Goal: Check status: Check status

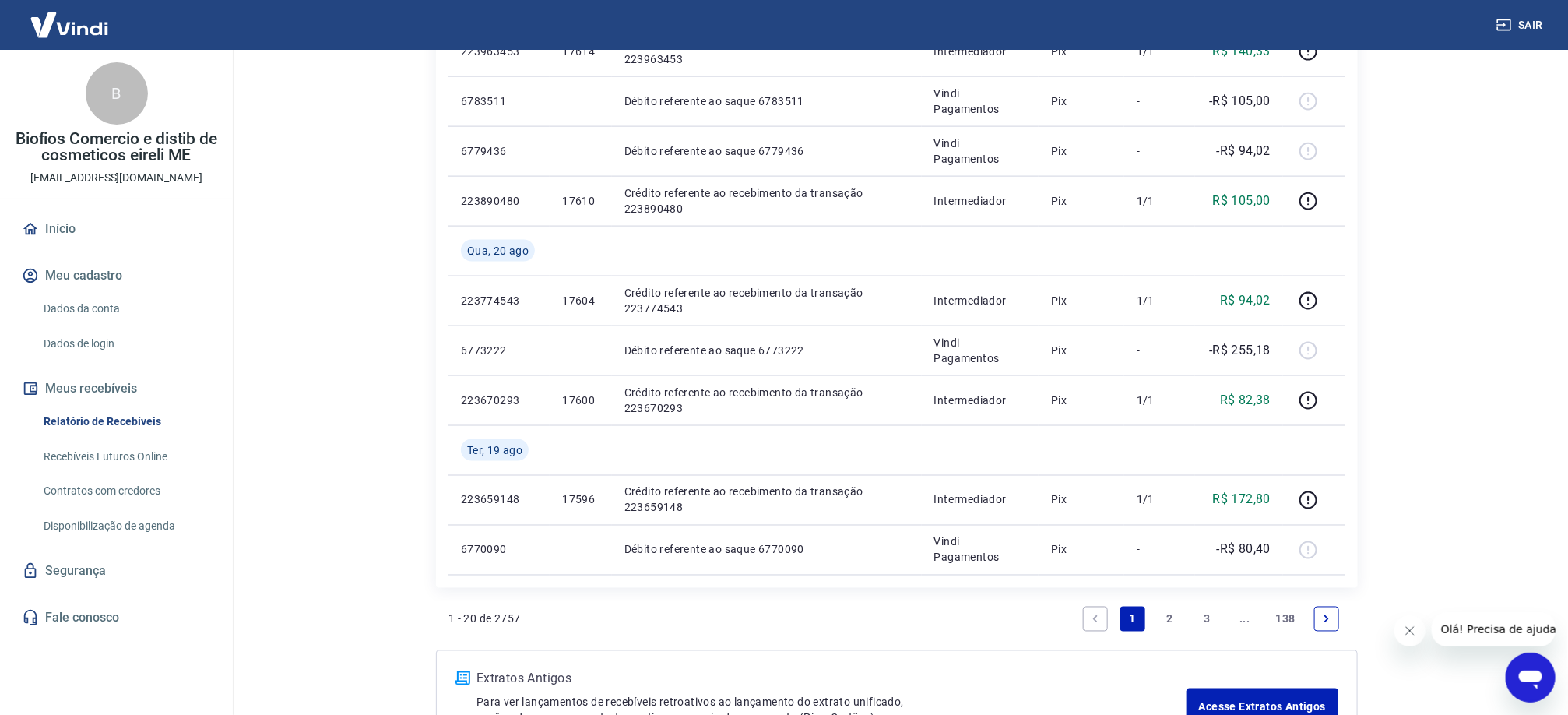
scroll to position [1207, 0]
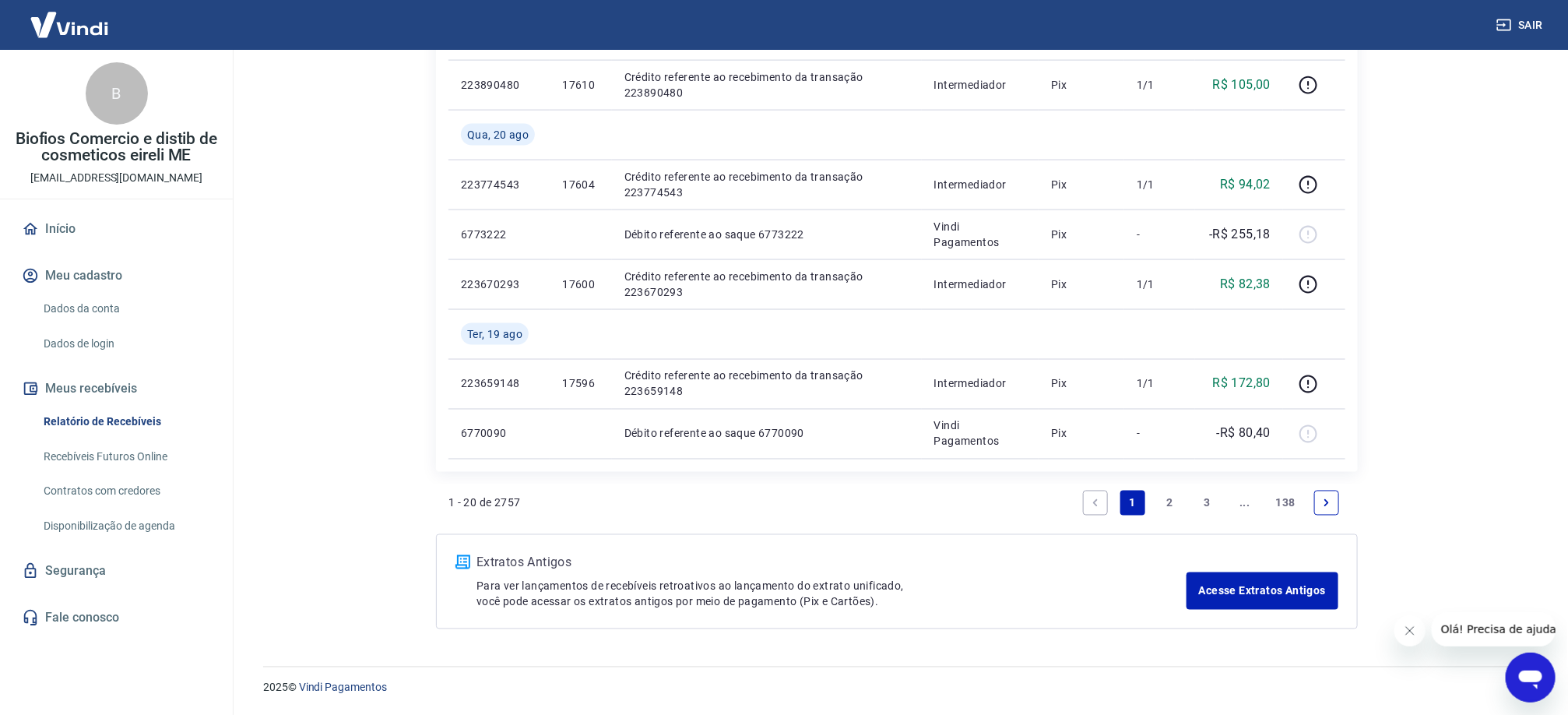
click at [1205, 502] on link "3" at bounding box center [1208, 503] width 25 height 25
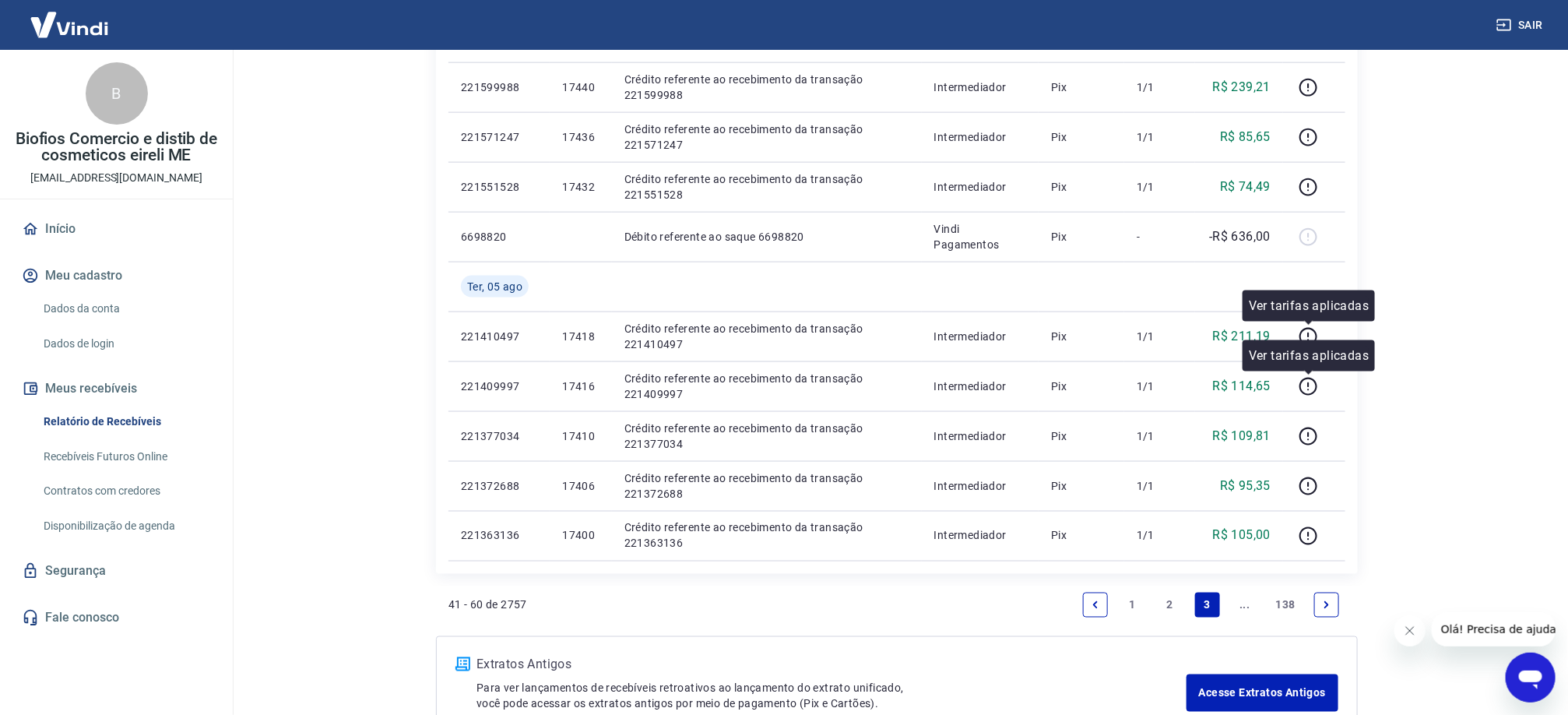
scroll to position [1157, 0]
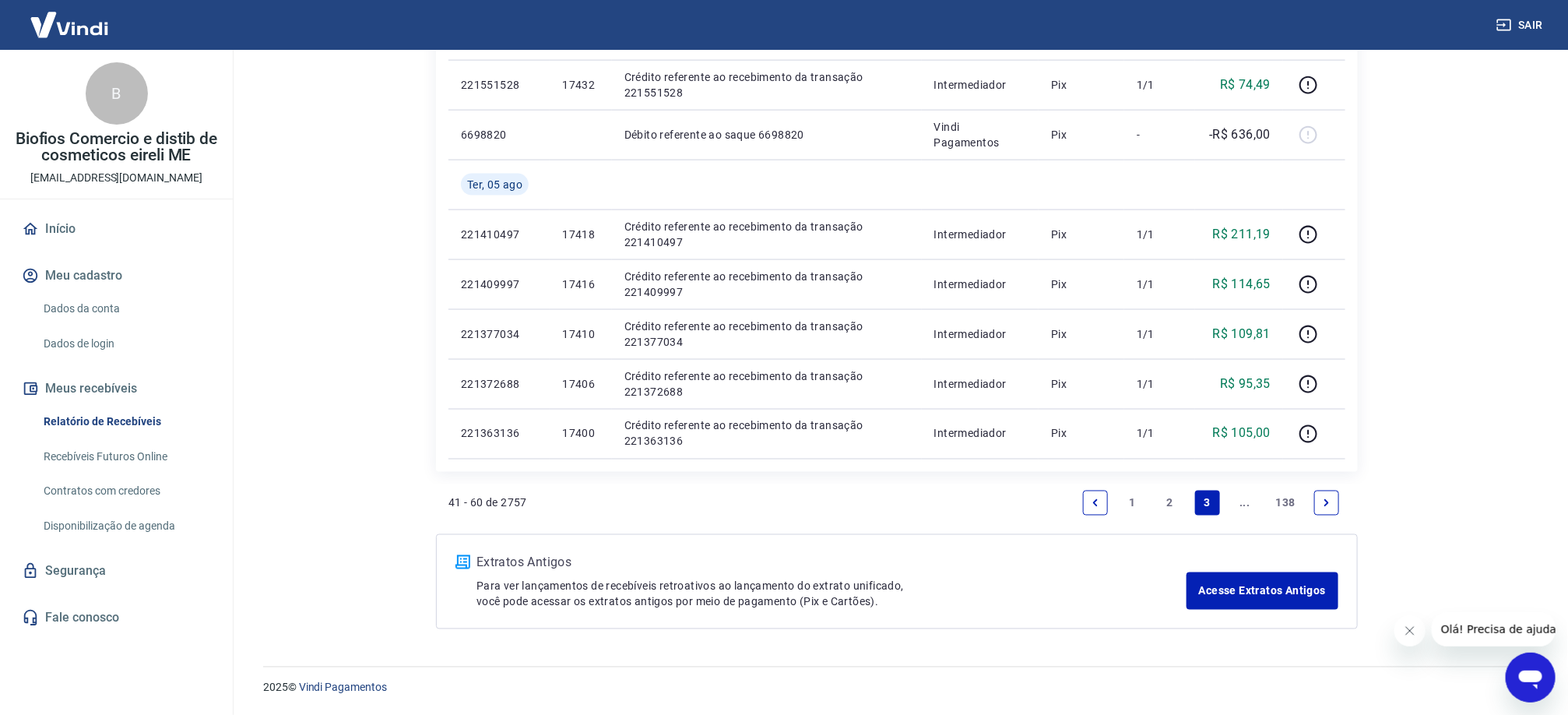
click at [1292, 501] on link "138" at bounding box center [1285, 503] width 32 height 25
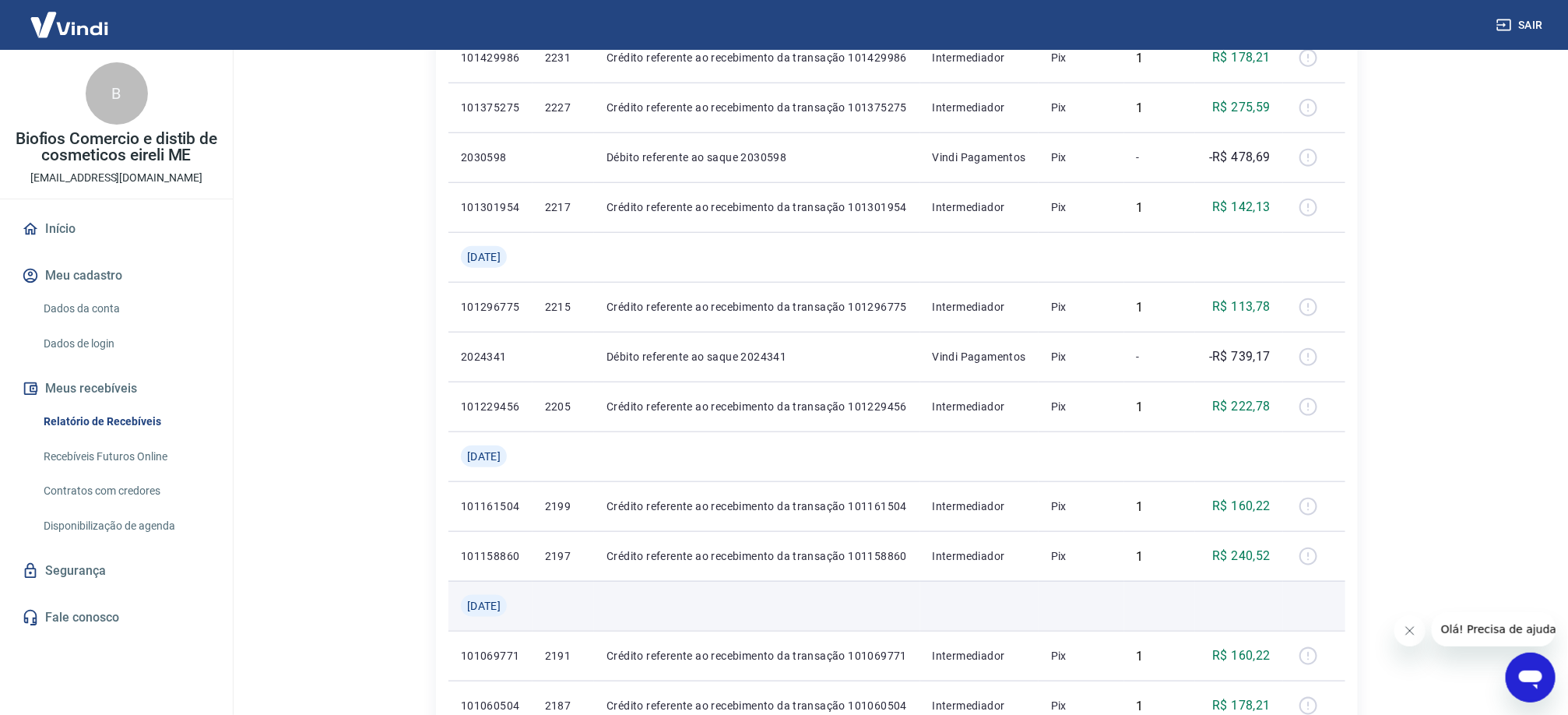
scroll to position [1059, 0]
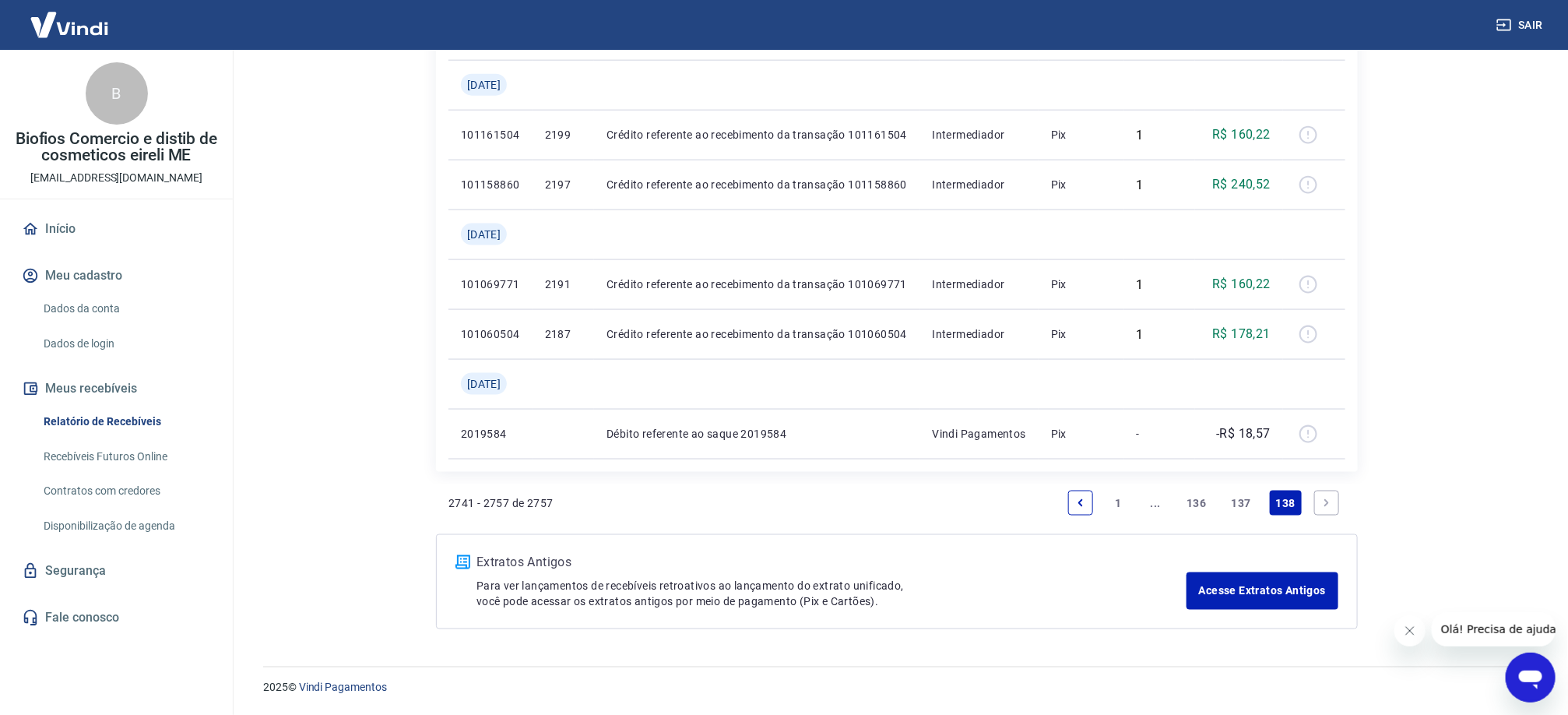
click at [1180, 501] on link "136" at bounding box center [1196, 503] width 32 height 25
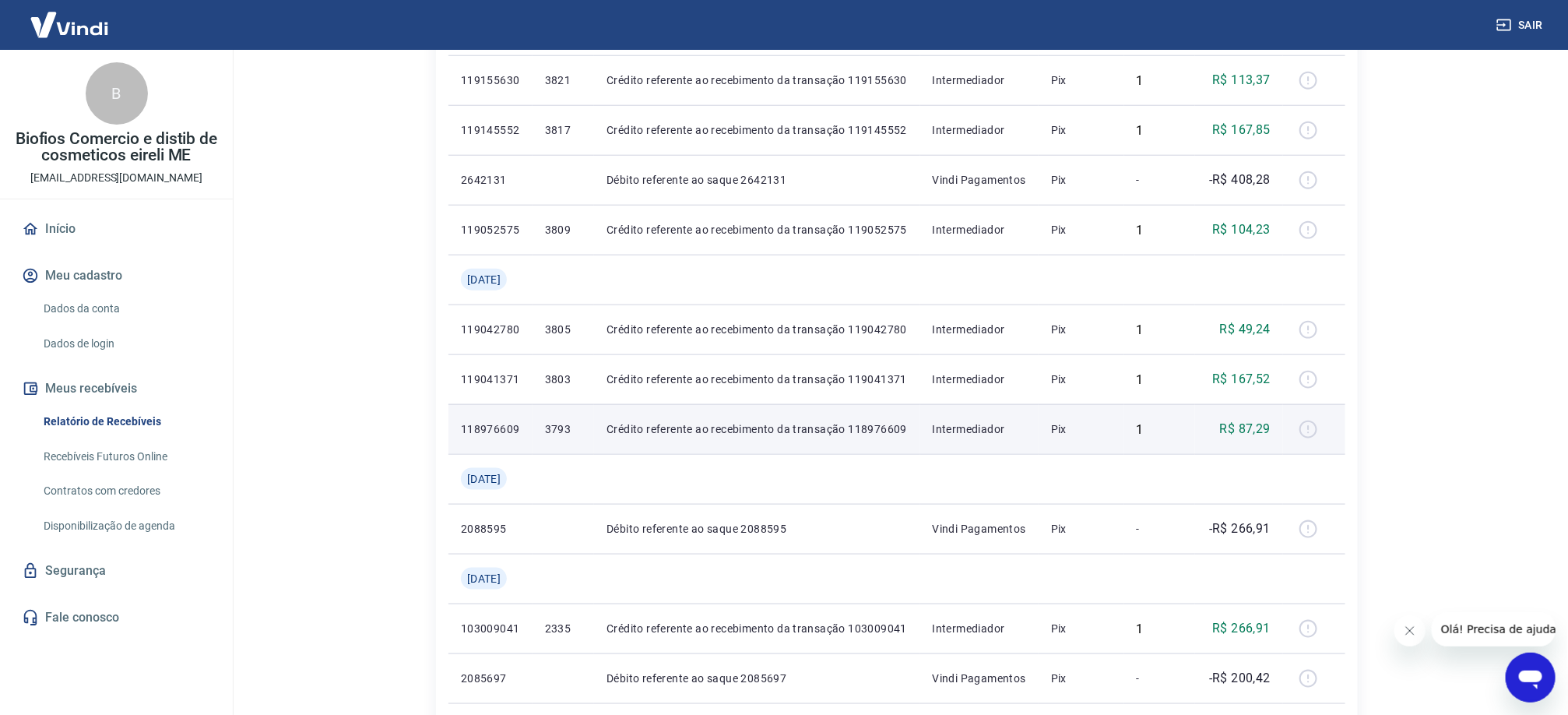
scroll to position [1157, 0]
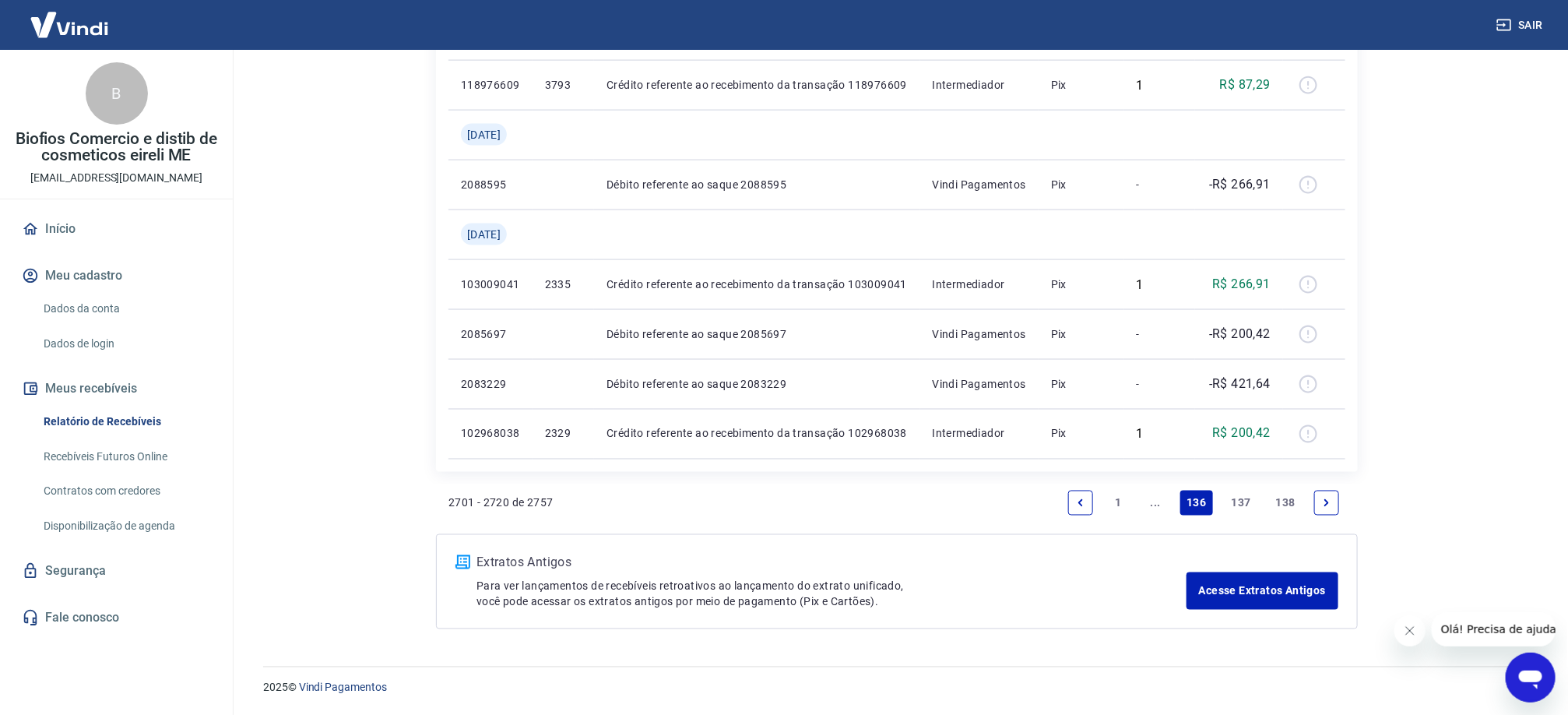
click at [1156, 503] on link "..." at bounding box center [1155, 503] width 25 height 25
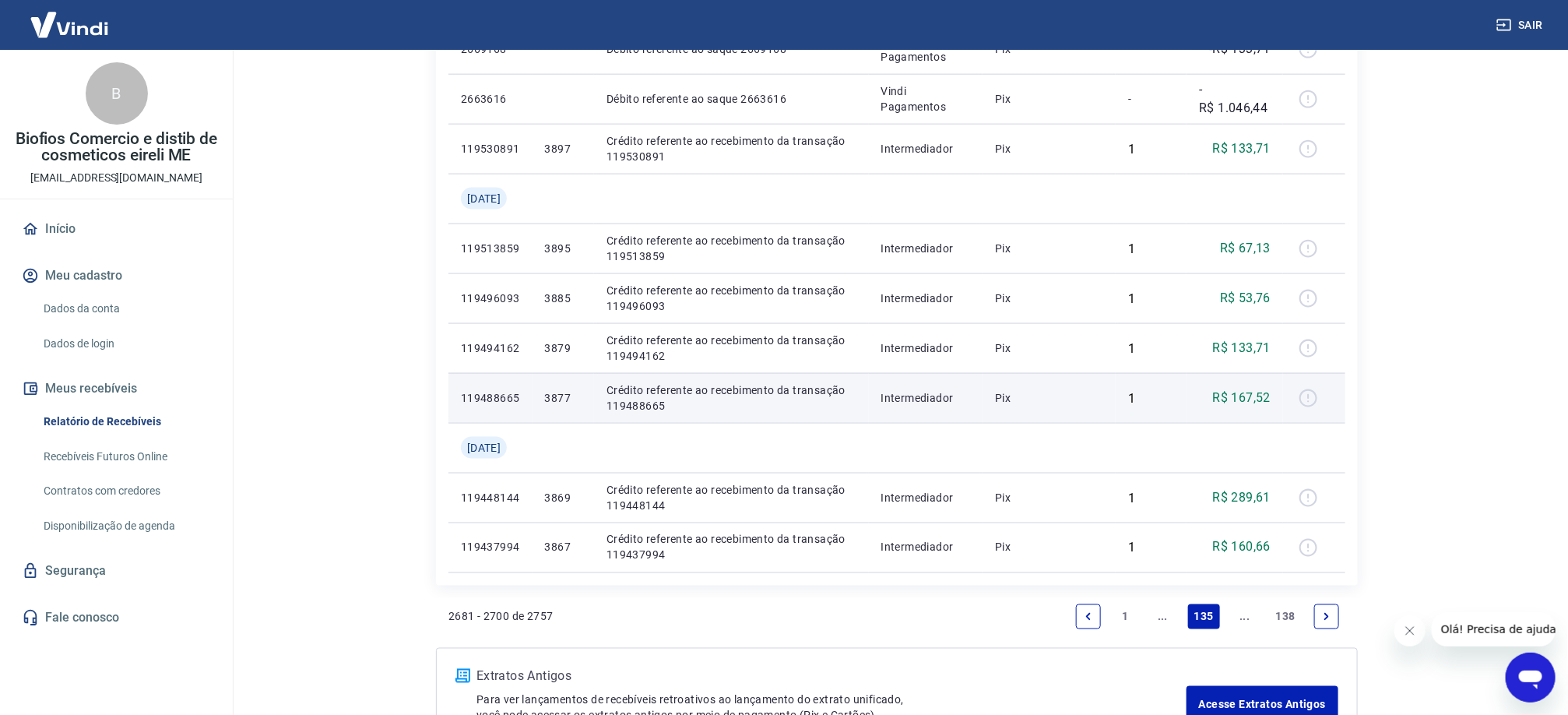
scroll to position [1157, 0]
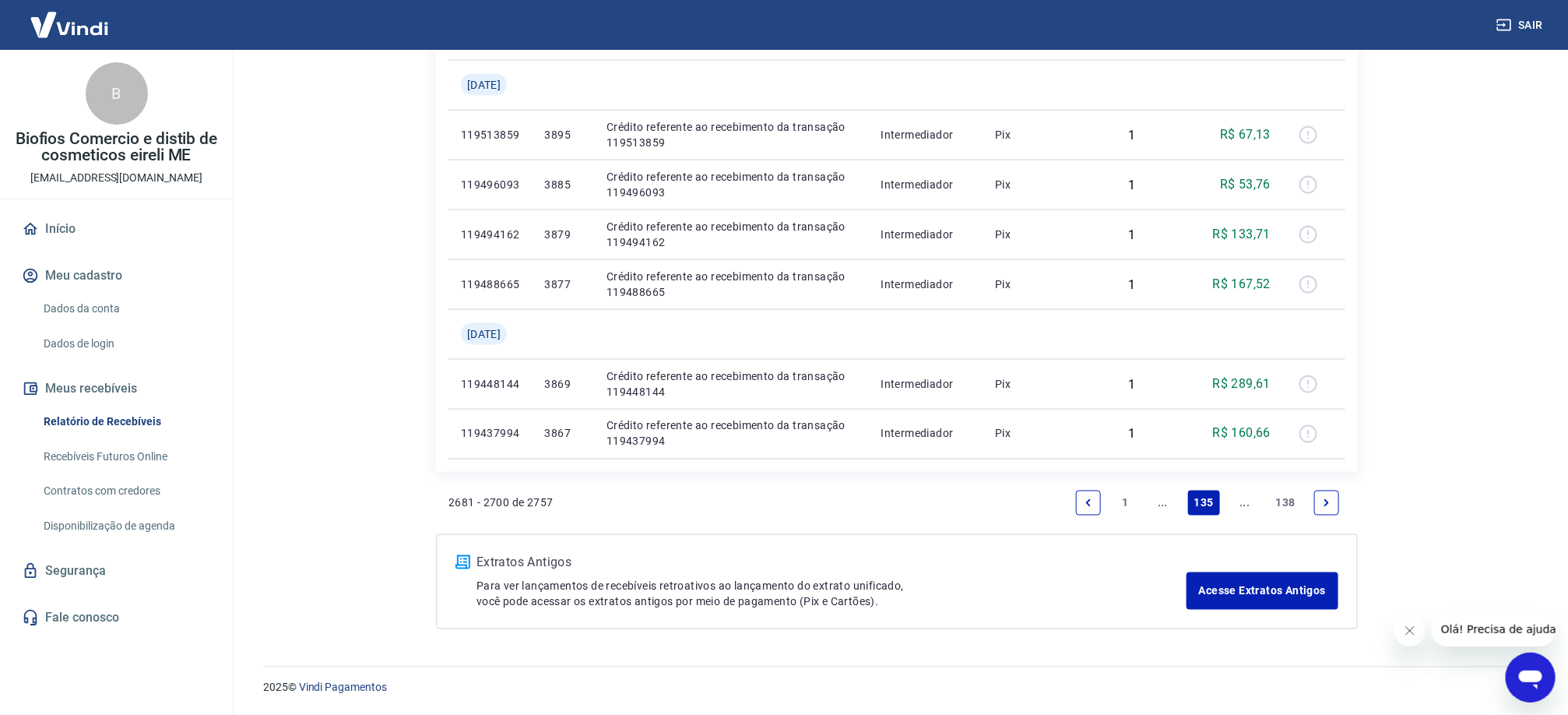
click at [1083, 502] on icon "Previous page" at bounding box center [1088, 502] width 11 height 11
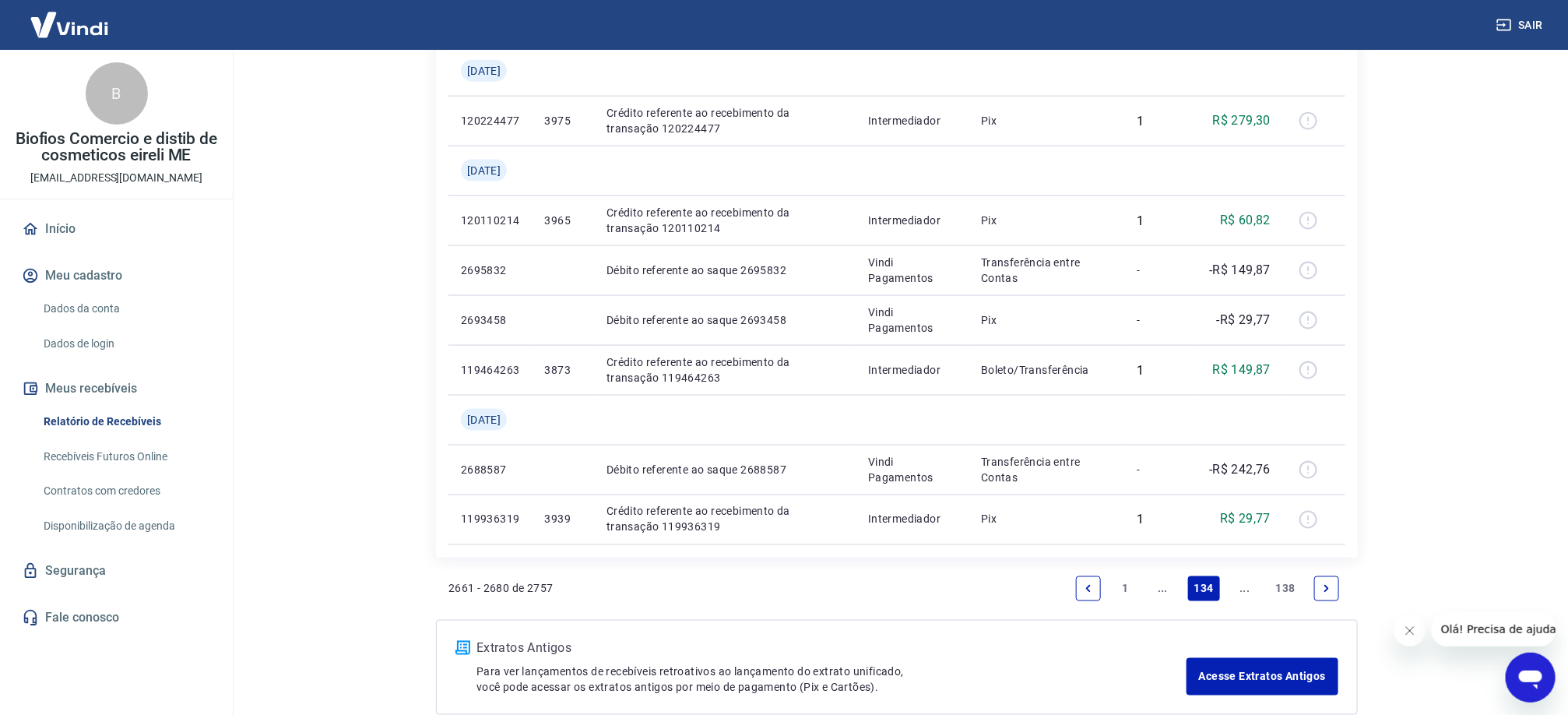
scroll to position [1157, 0]
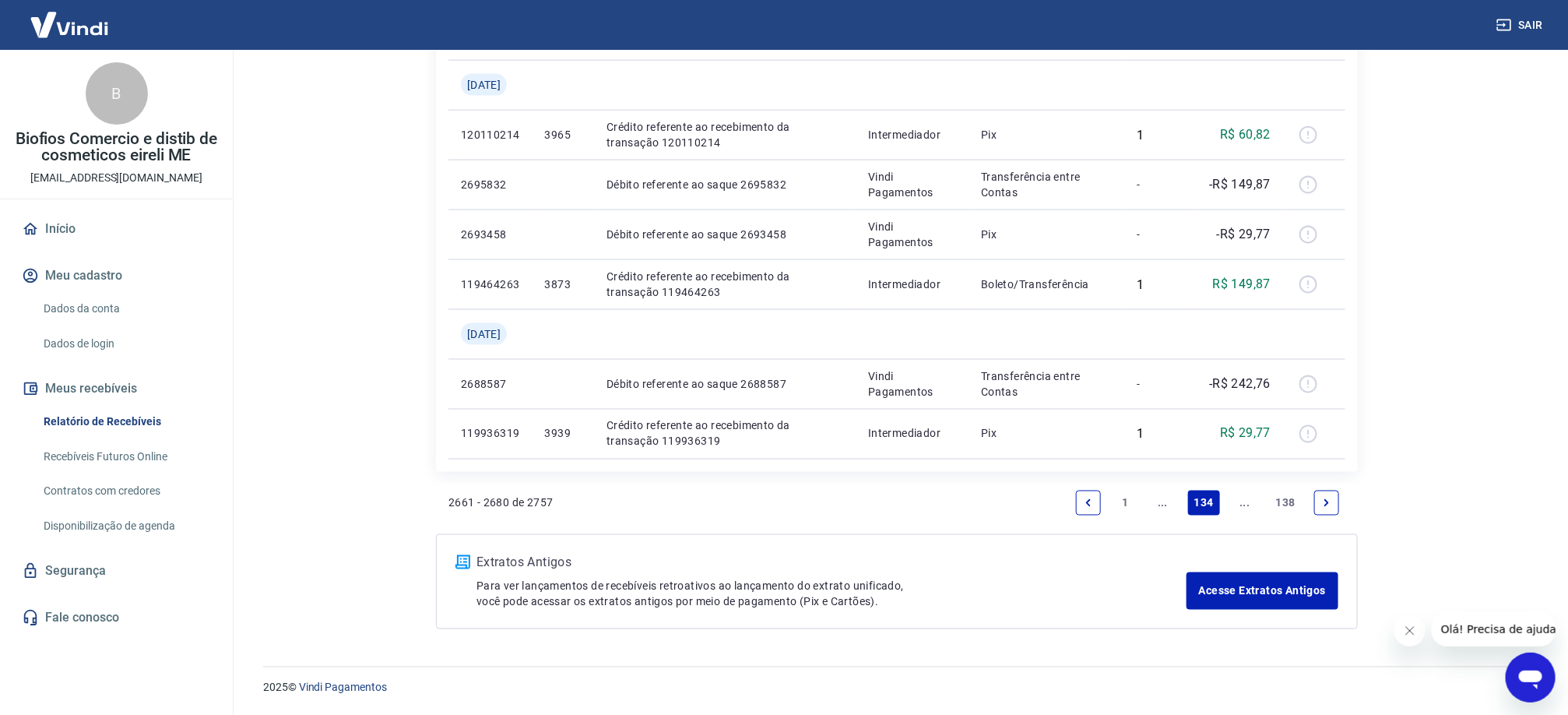
click at [1087, 512] on link "Previous page" at bounding box center [1088, 503] width 25 height 25
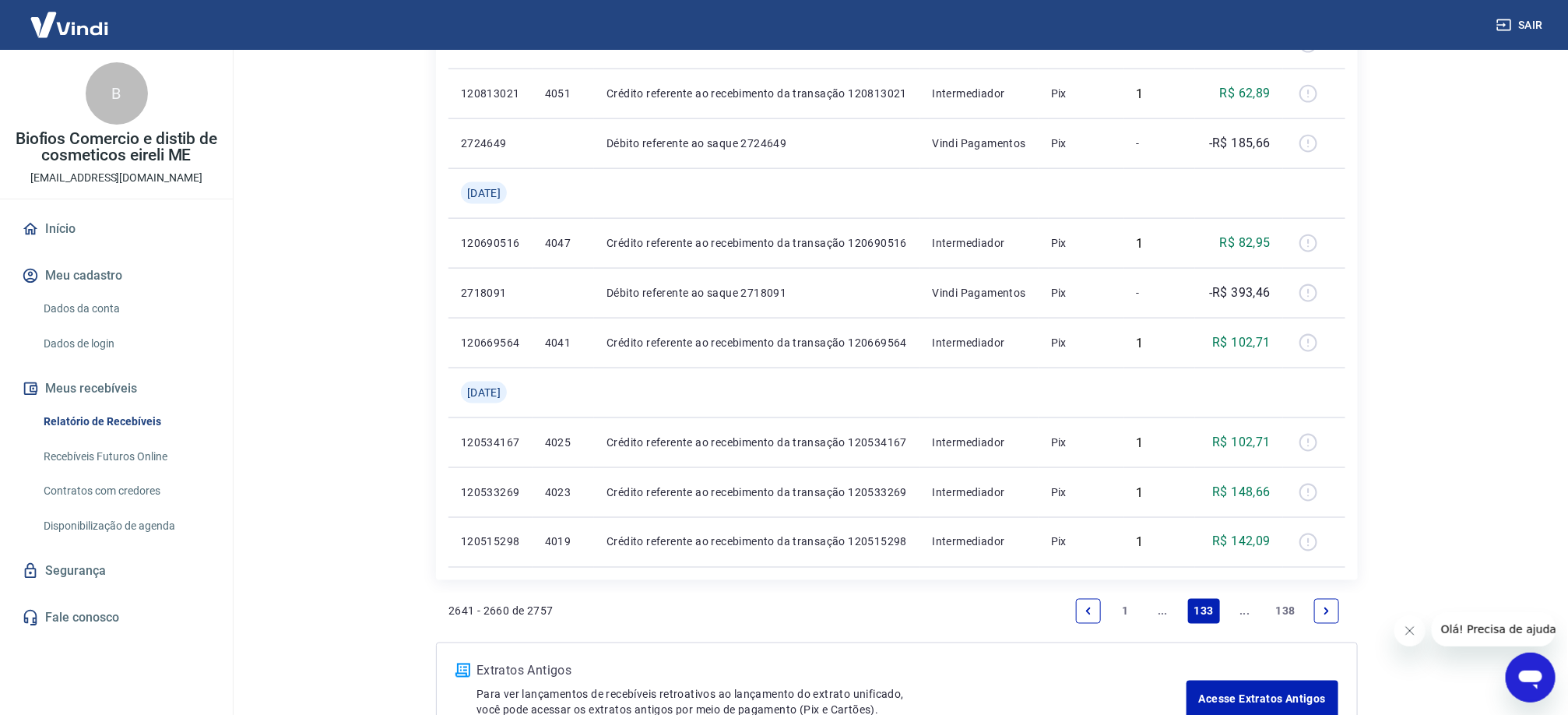
scroll to position [1157, 0]
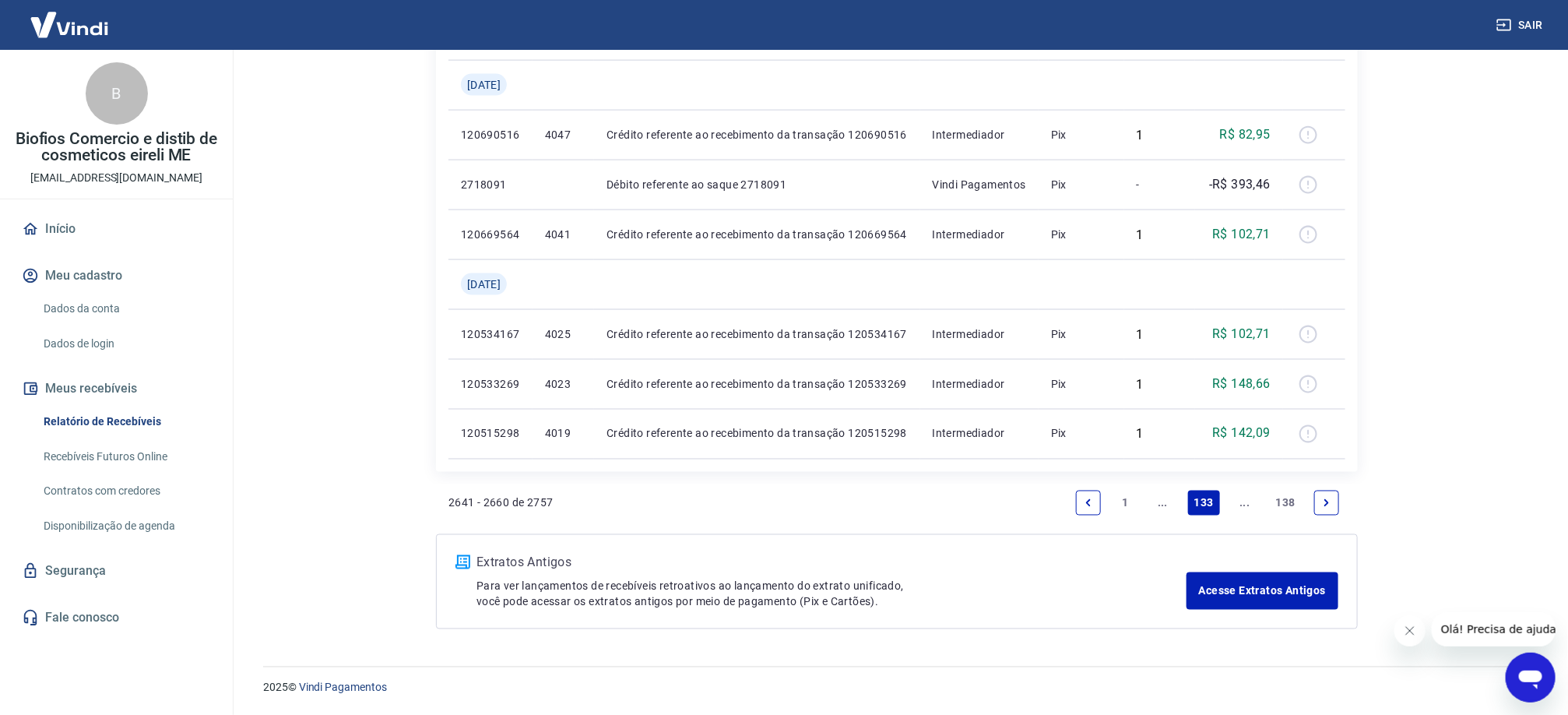
click at [1161, 506] on link "..." at bounding box center [1163, 503] width 25 height 25
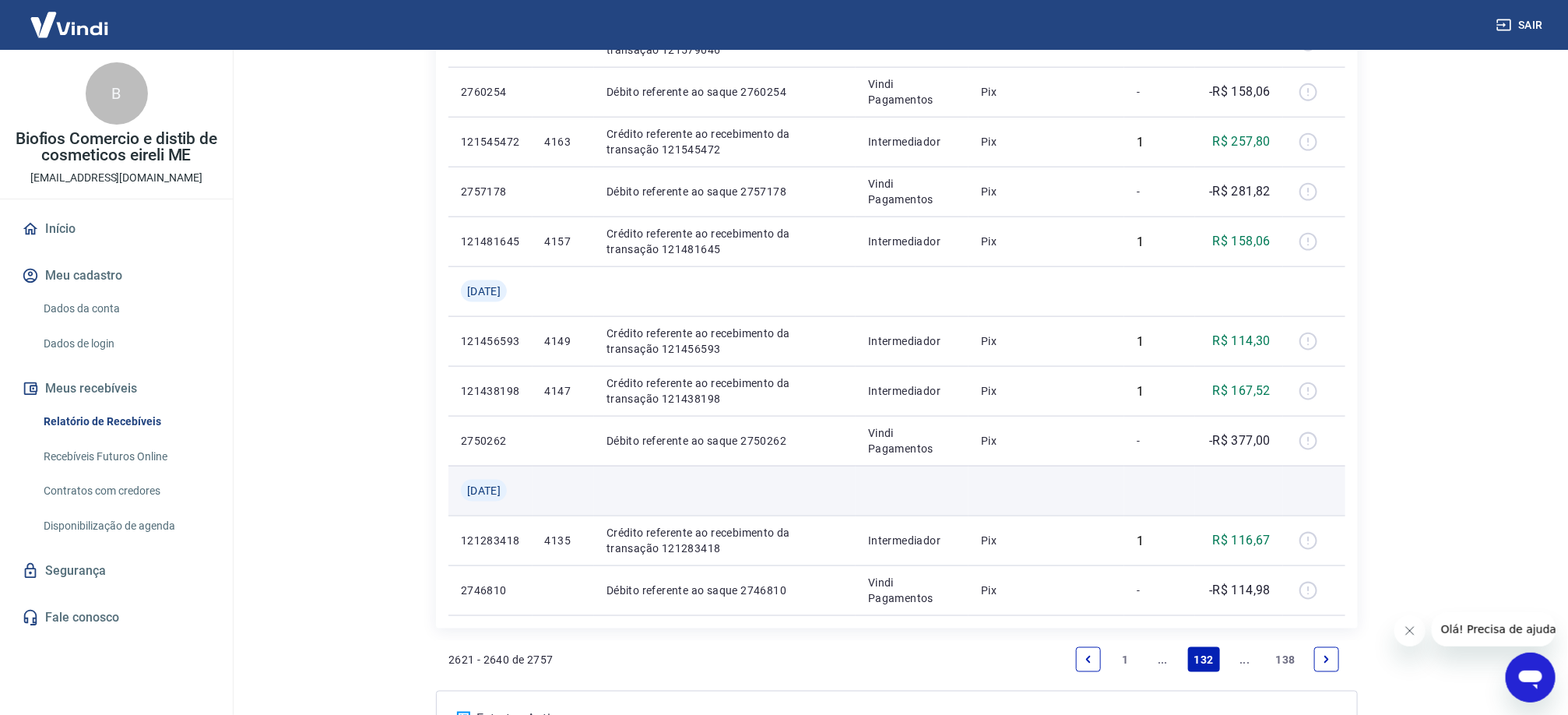
scroll to position [1059, 0]
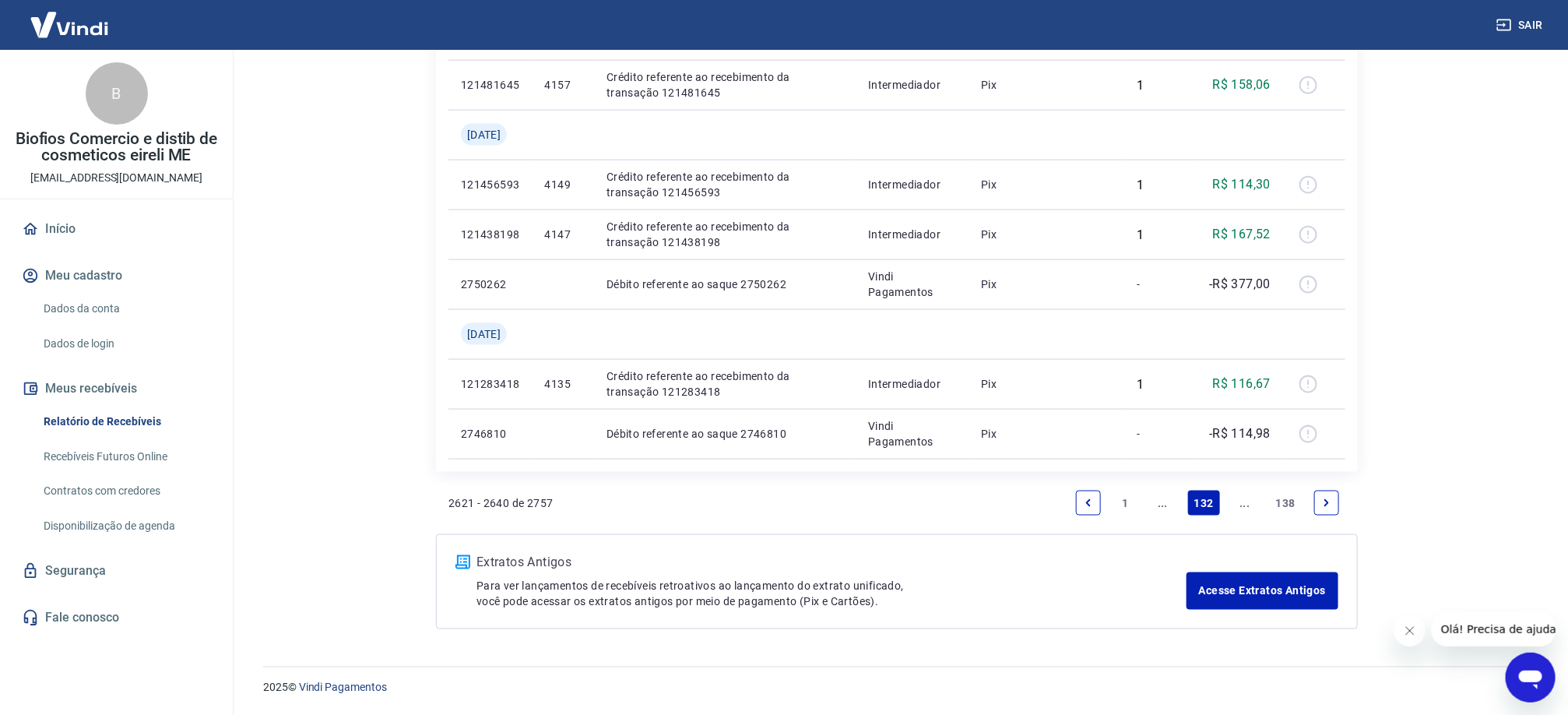
click at [1093, 501] on link "Previous page" at bounding box center [1088, 503] width 25 height 25
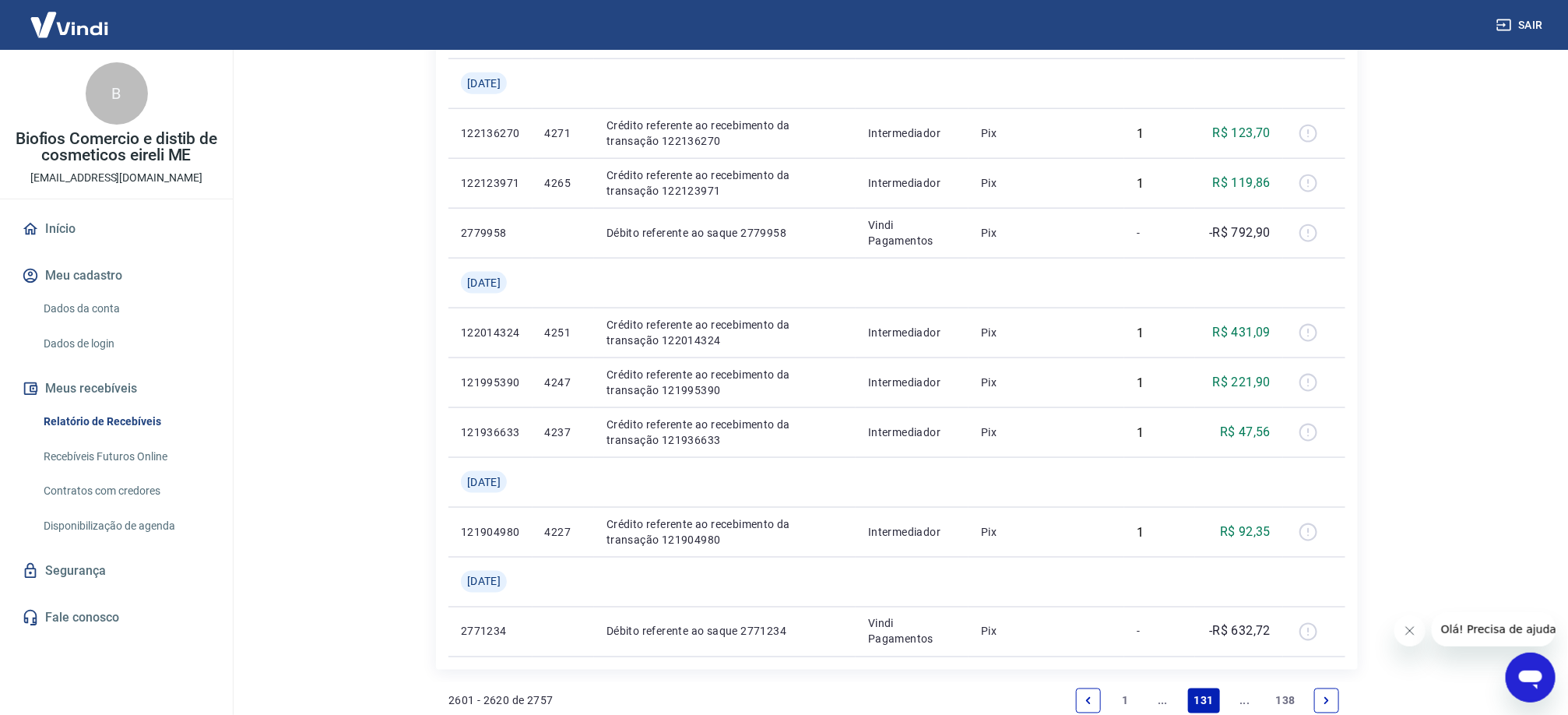
scroll to position [1207, 0]
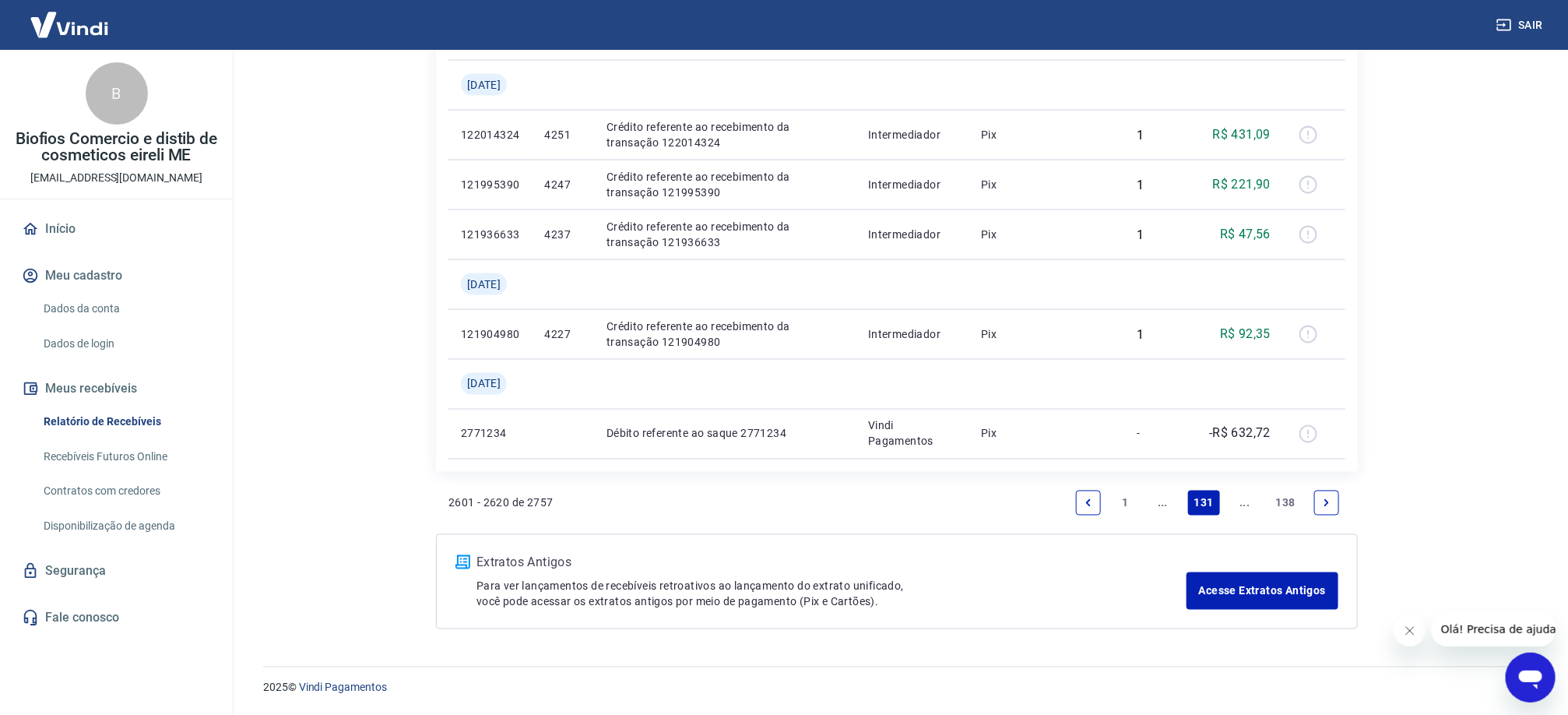
click at [1092, 505] on icon "Previous page" at bounding box center [1088, 502] width 11 height 11
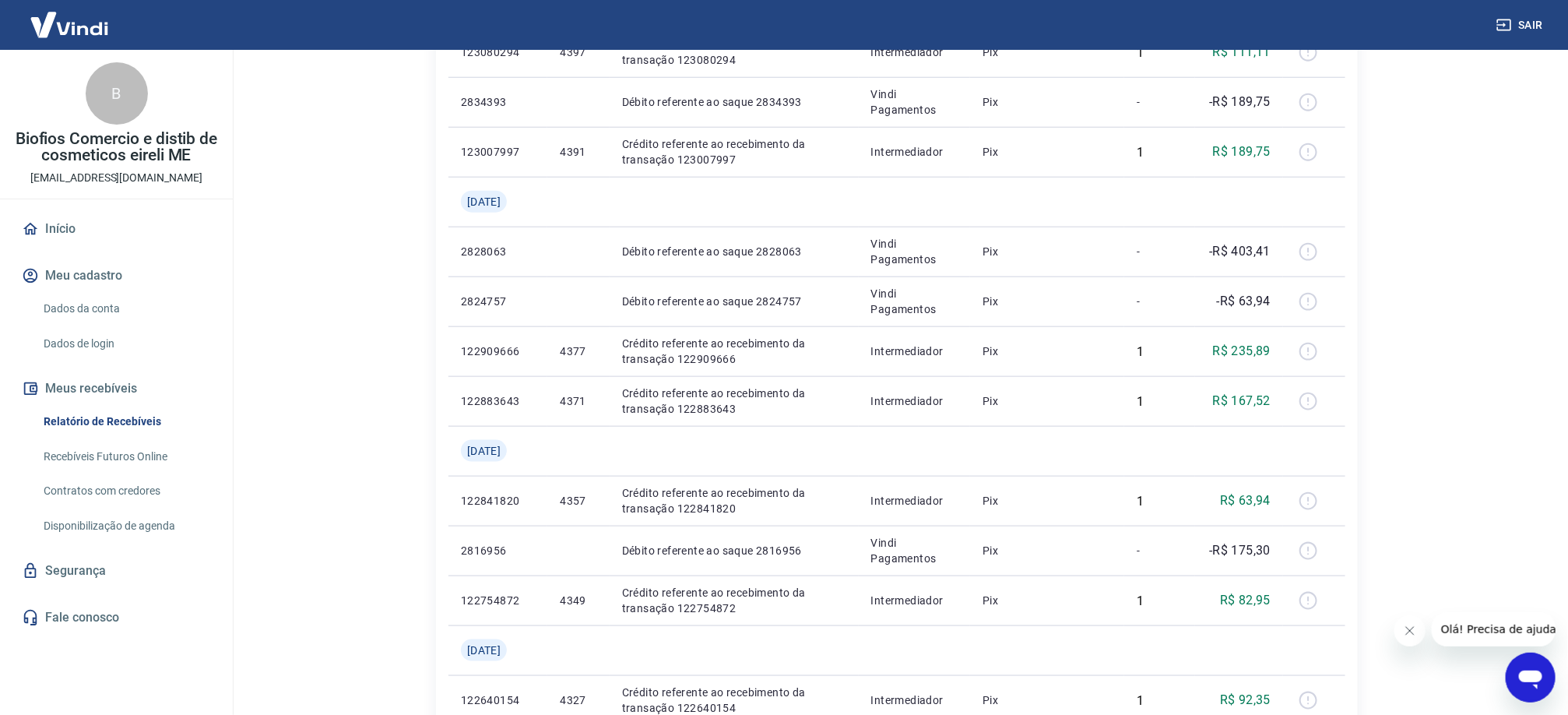
scroll to position [1157, 0]
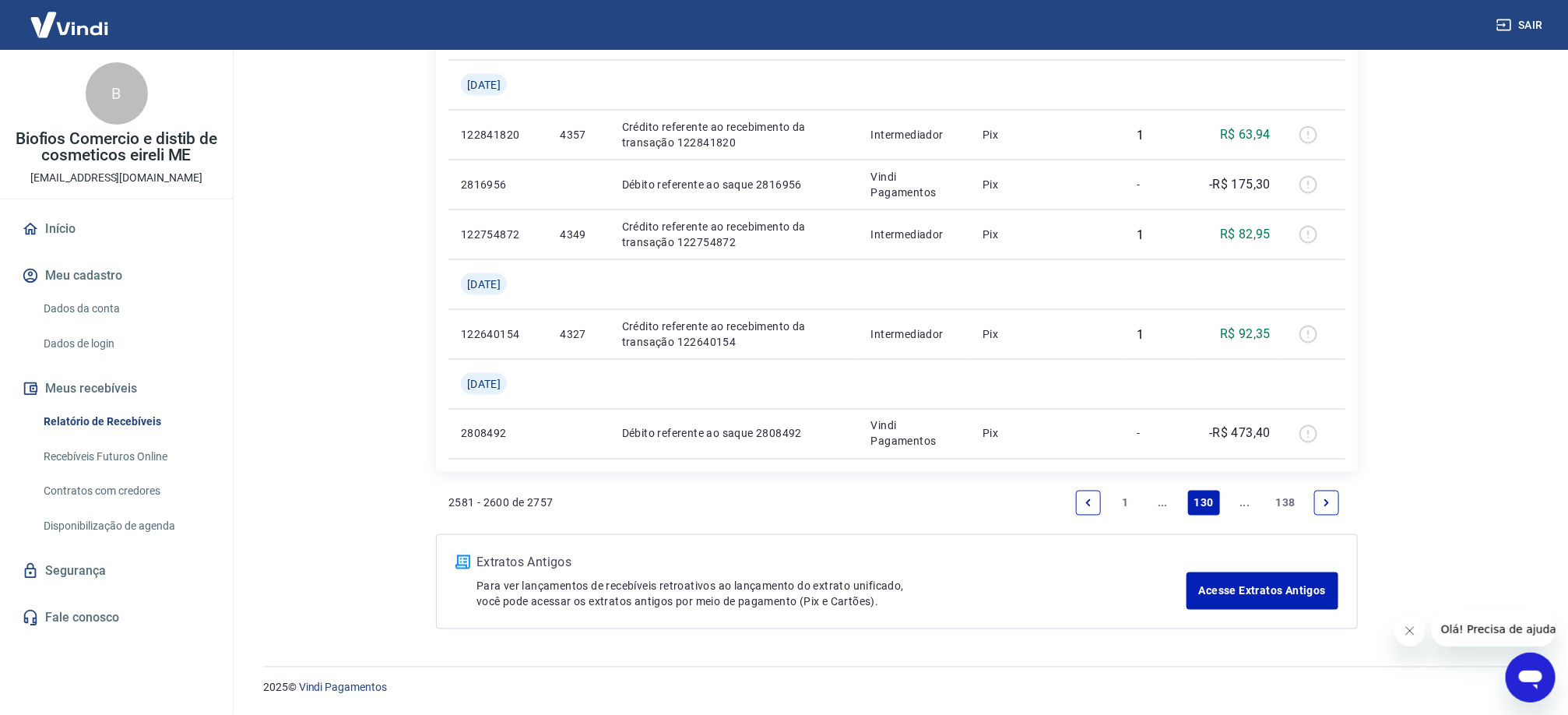
click at [1161, 506] on link "..." at bounding box center [1163, 503] width 25 height 25
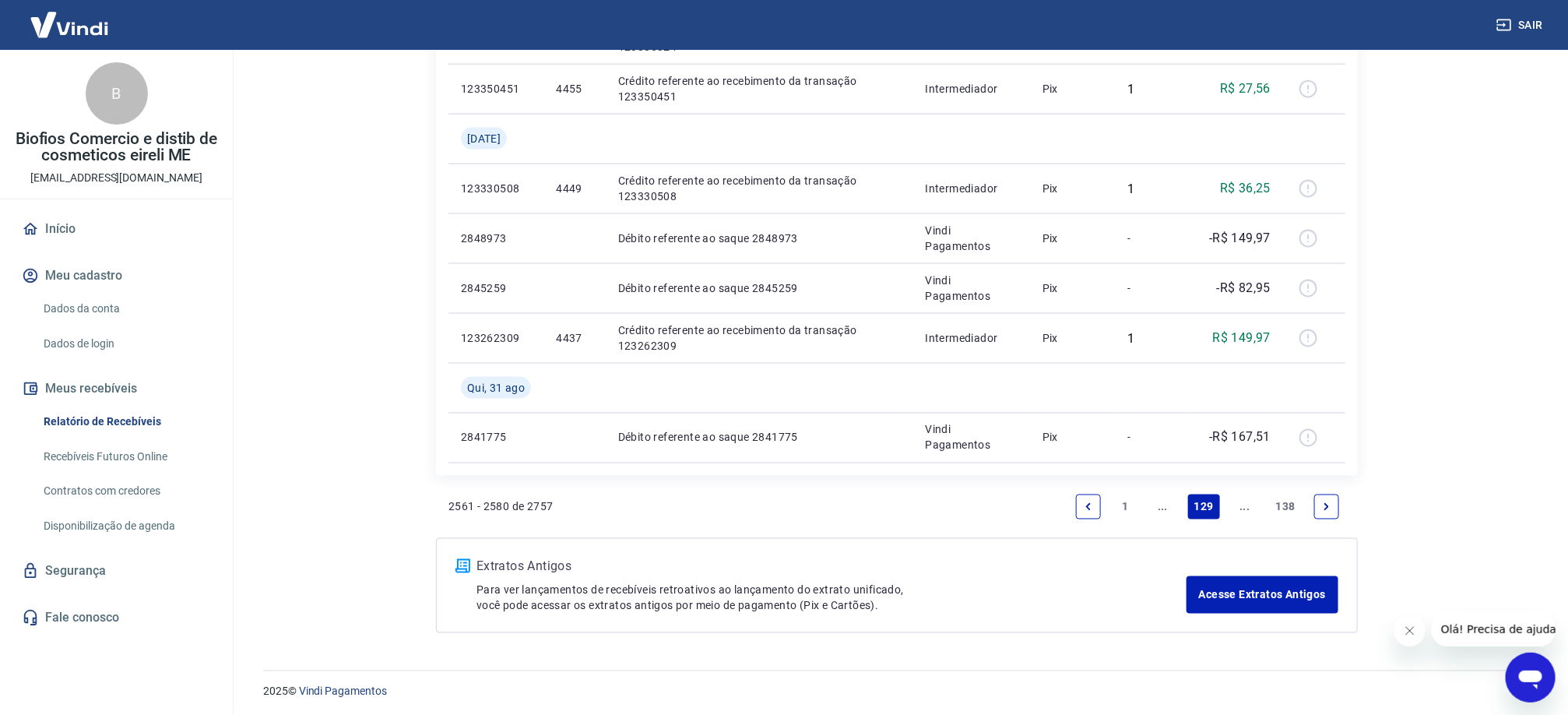
scroll to position [1157, 0]
click at [1159, 498] on link "..." at bounding box center [1163, 503] width 25 height 25
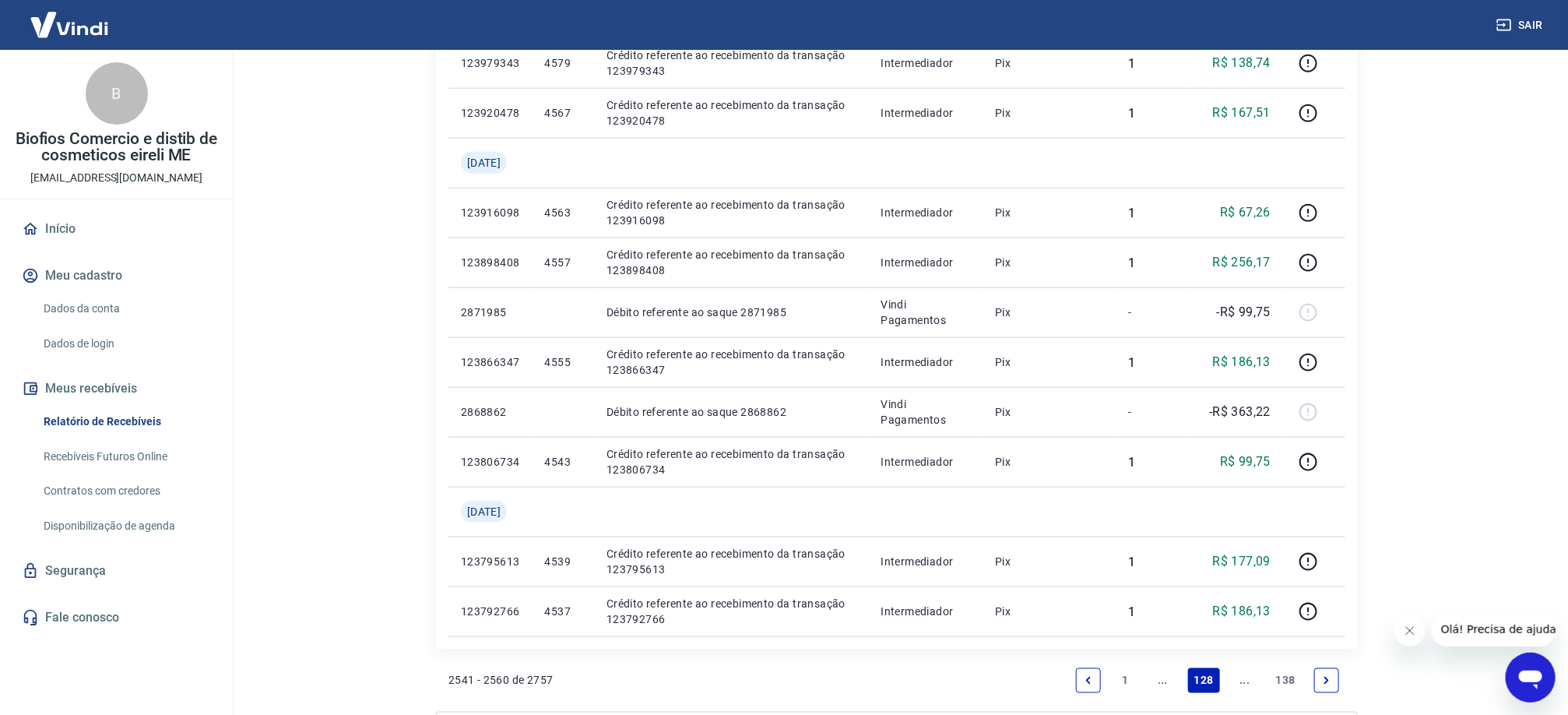
scroll to position [1108, 0]
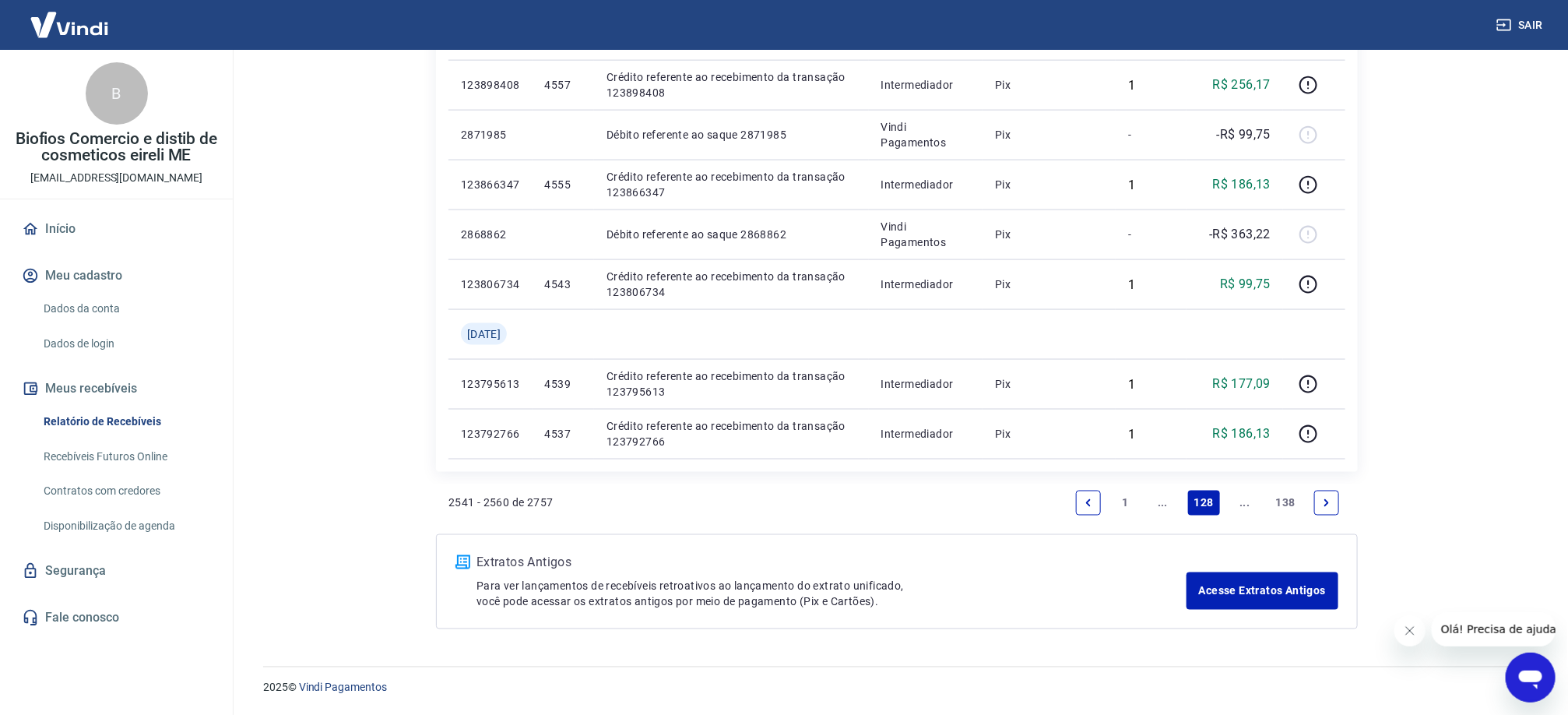
click at [1162, 502] on link "..." at bounding box center [1163, 503] width 25 height 25
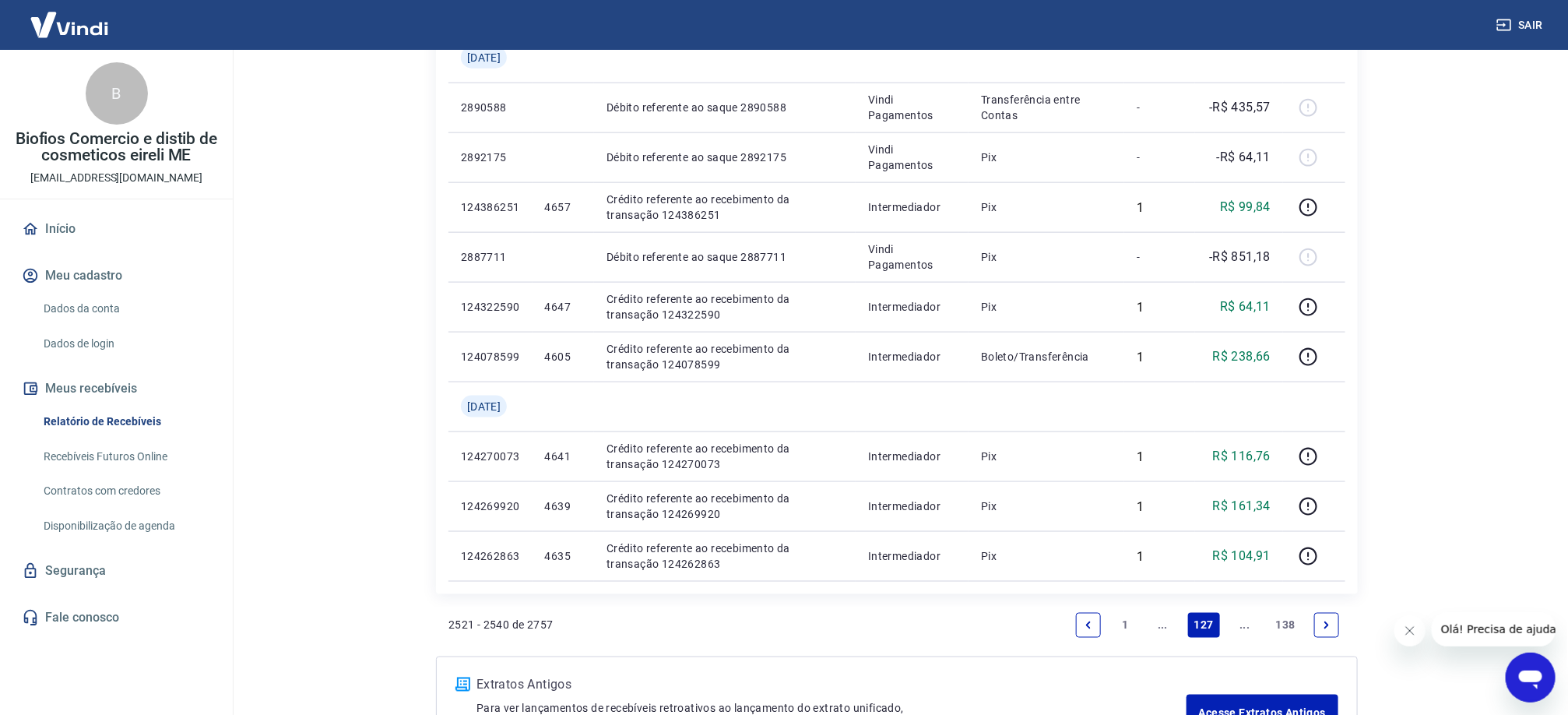
scroll to position [1108, 0]
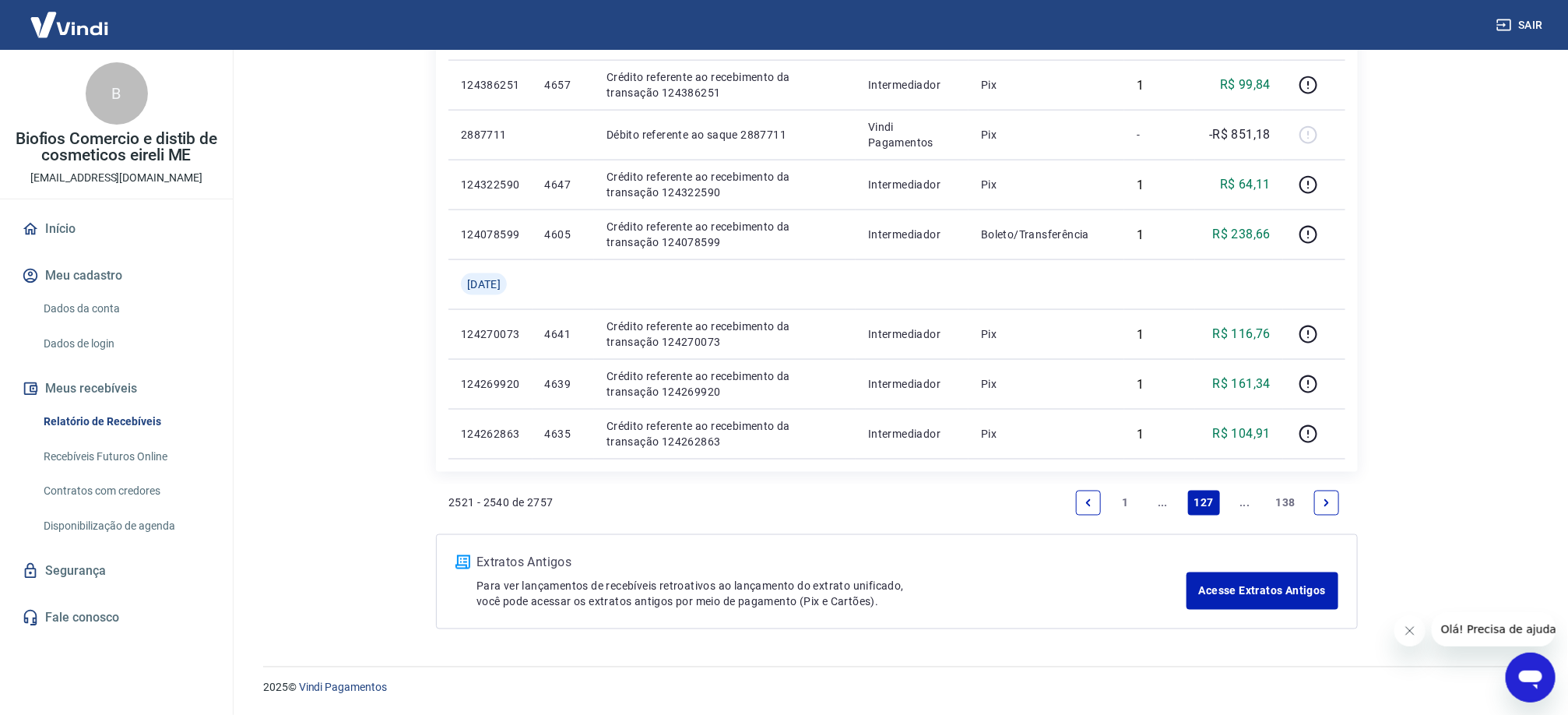
click at [1154, 507] on link "..." at bounding box center [1163, 503] width 25 height 25
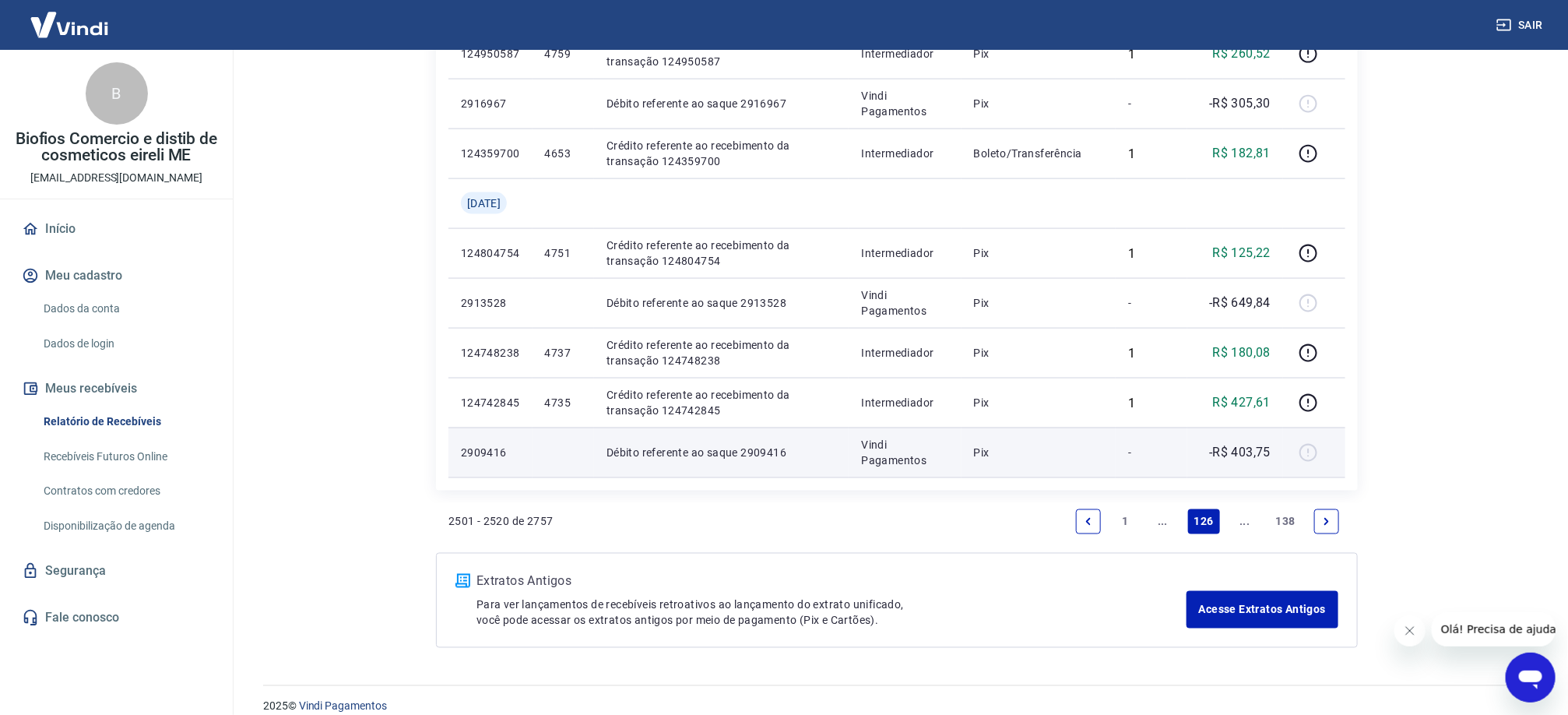
scroll to position [1108, 0]
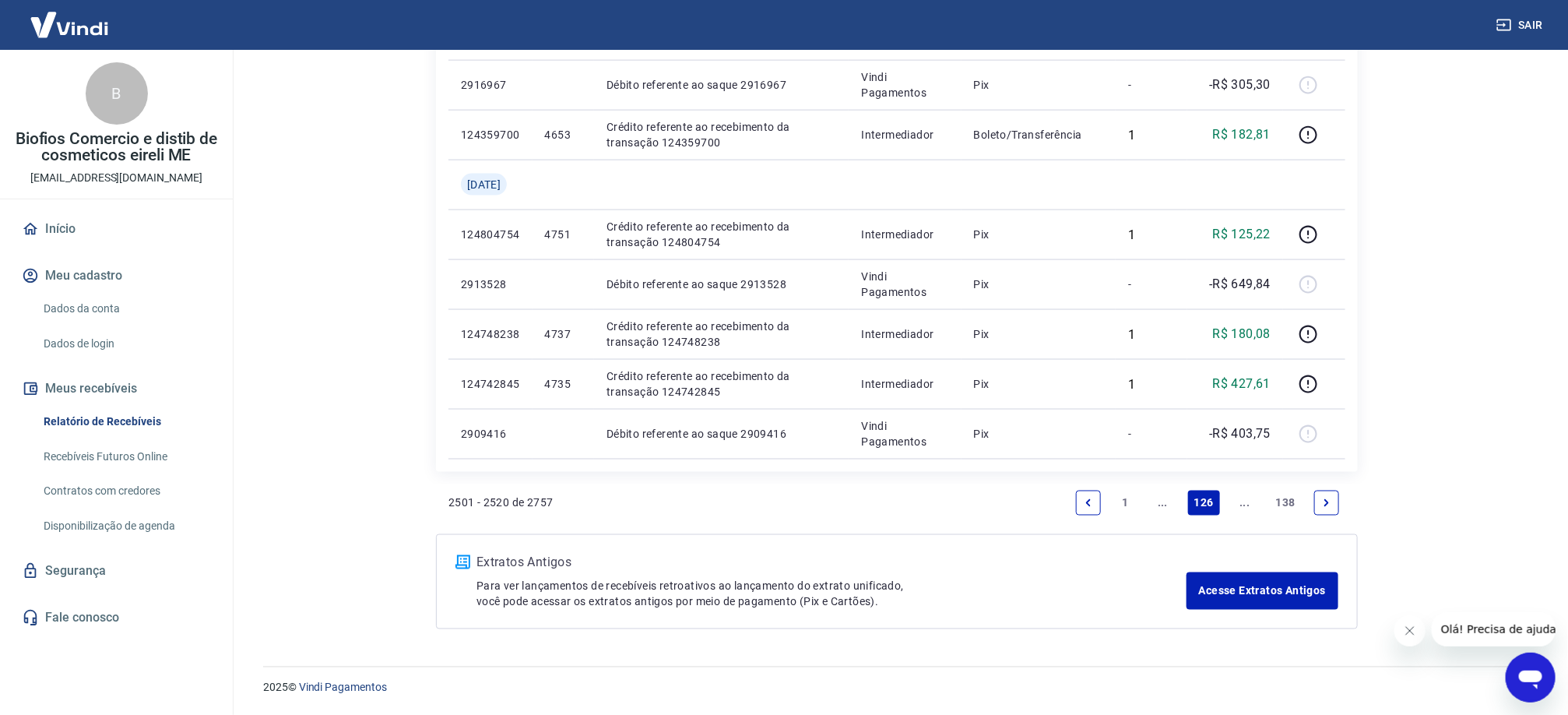
click at [1096, 500] on link "Previous page" at bounding box center [1088, 503] width 25 height 25
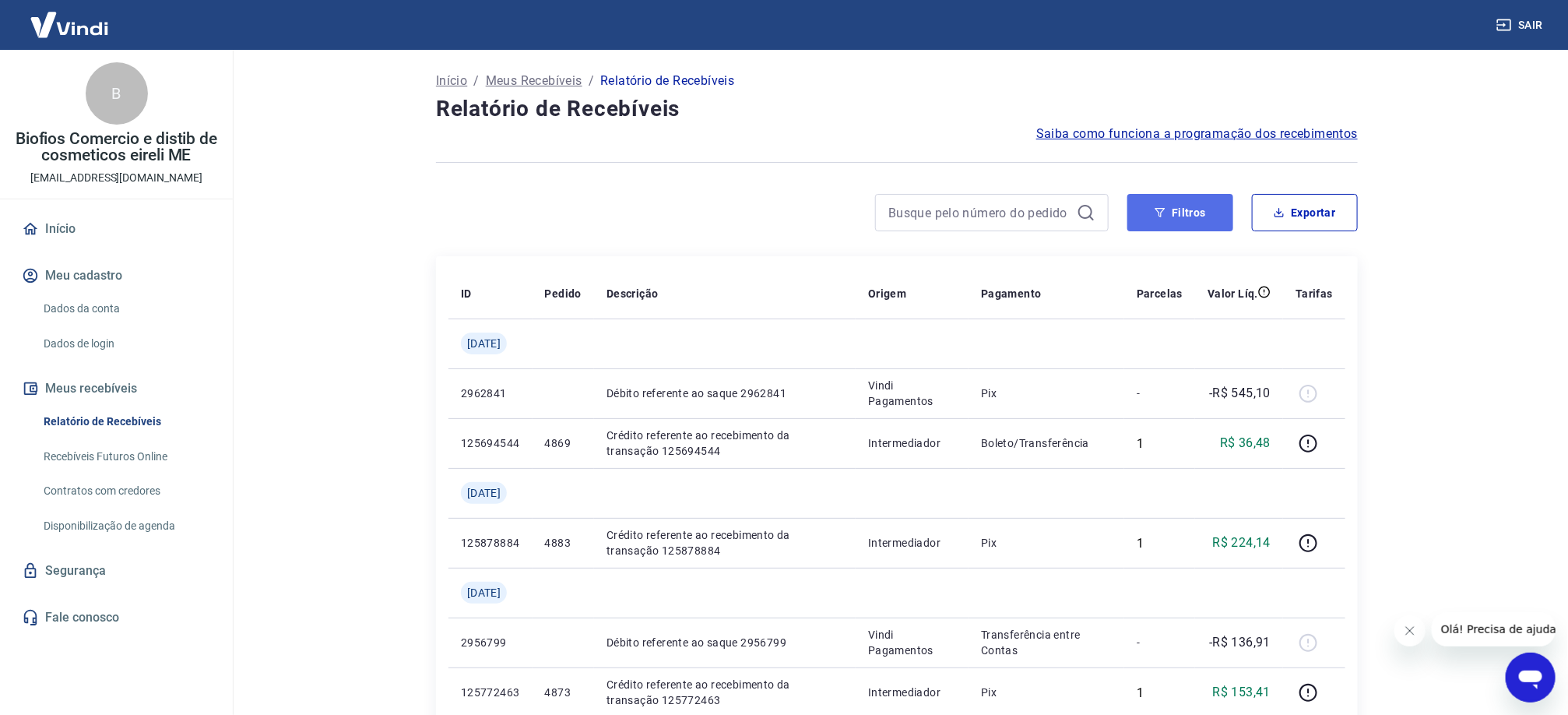
click at [1173, 206] on button "Filtros" at bounding box center [1180, 212] width 106 height 37
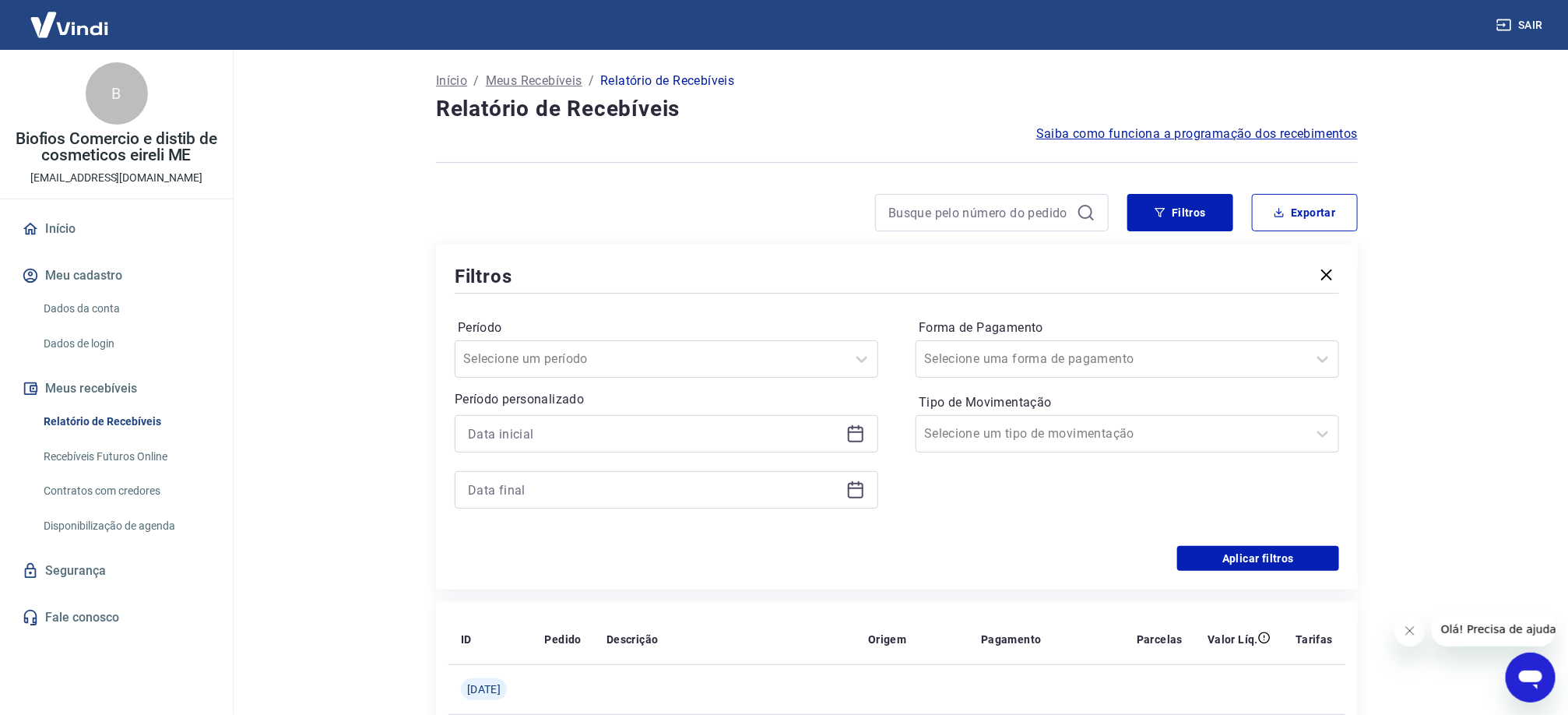
click at [858, 430] on icon at bounding box center [859, 427] width 2 height 5
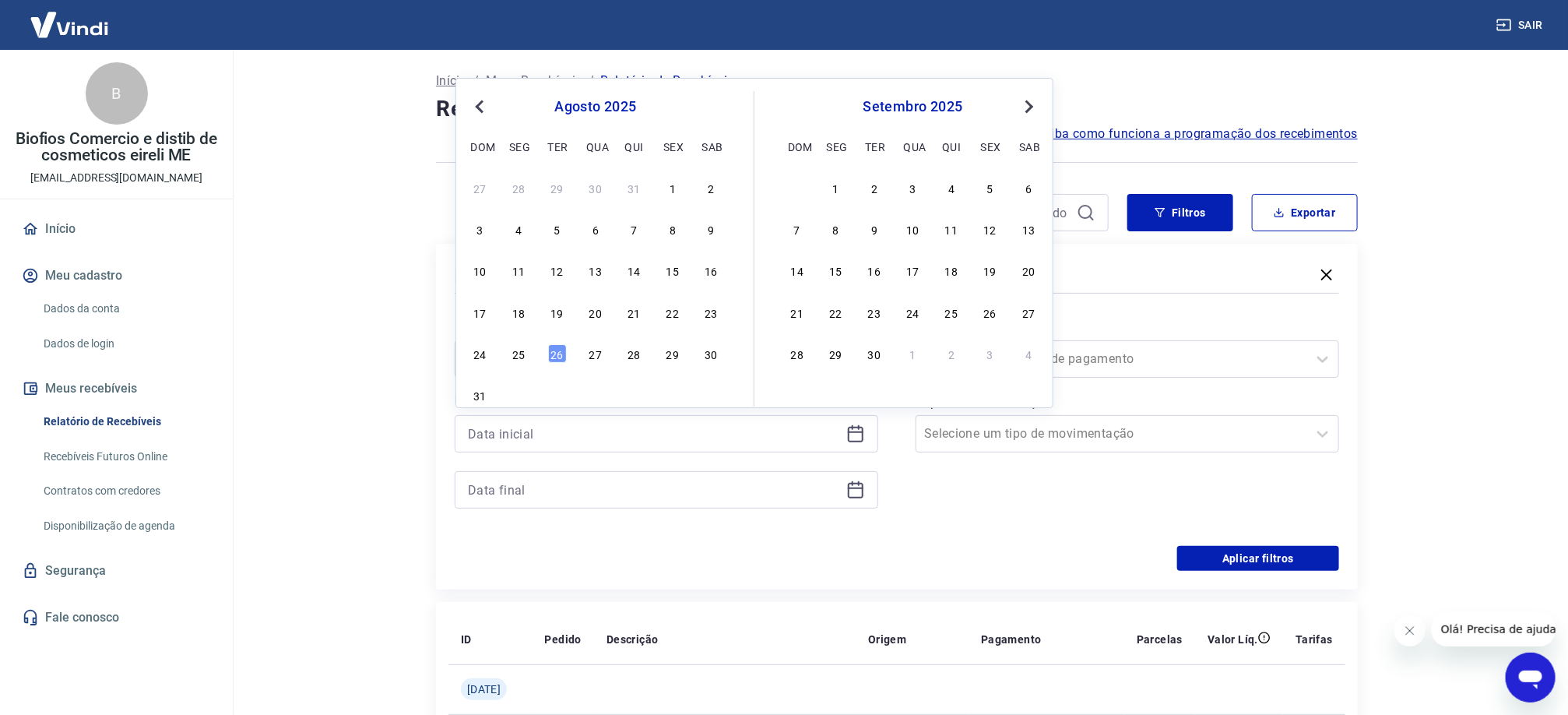
click at [473, 109] on button "Previous Month" at bounding box center [479, 106] width 18 height 18
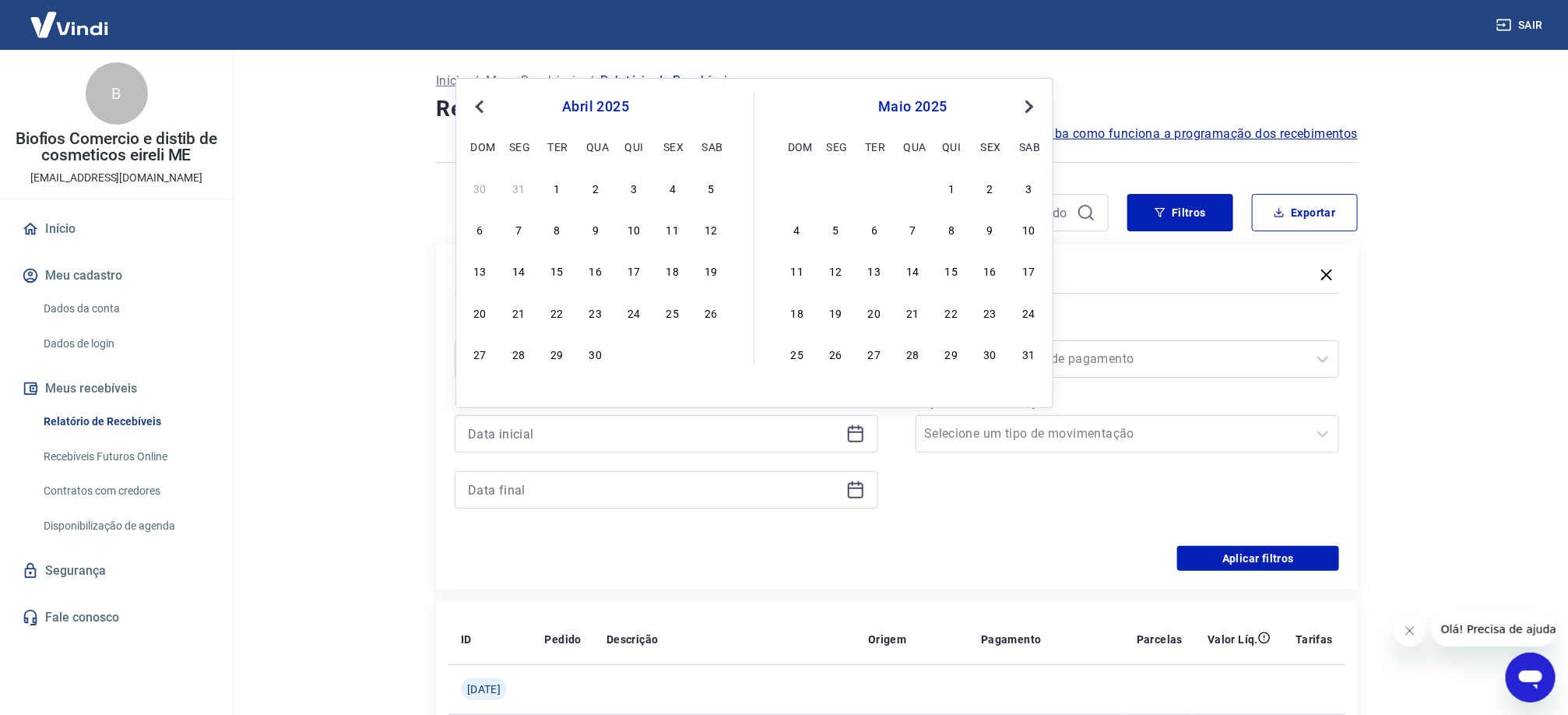
click at [473, 109] on button "Previous Month" at bounding box center [479, 106] width 18 height 18
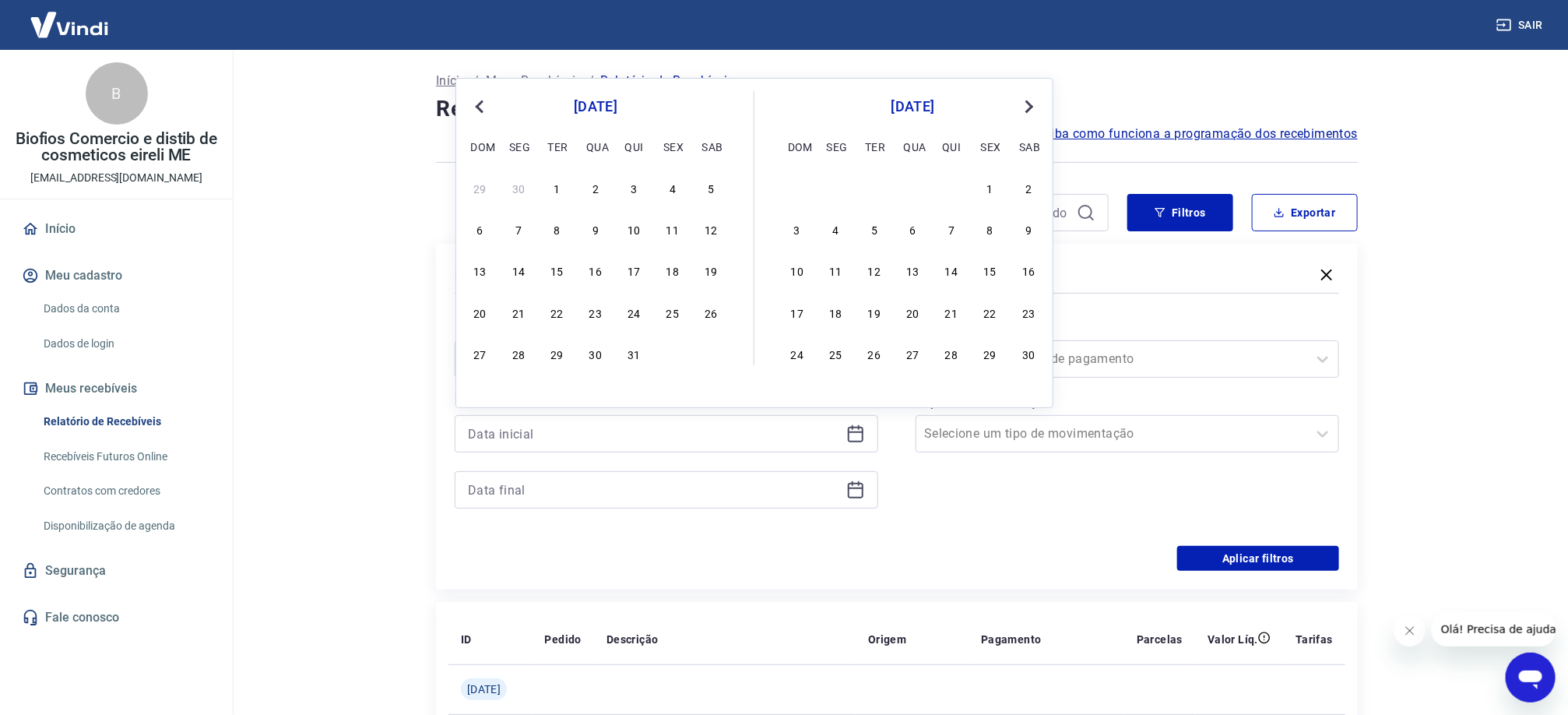
click at [473, 109] on button "Previous Month" at bounding box center [479, 106] width 18 height 18
click at [607, 270] on div "15 16 17 18 19 20 21" at bounding box center [595, 271] width 254 height 23
click at [594, 278] on div "18" at bounding box center [595, 270] width 18 height 18
type input "[DATE]"
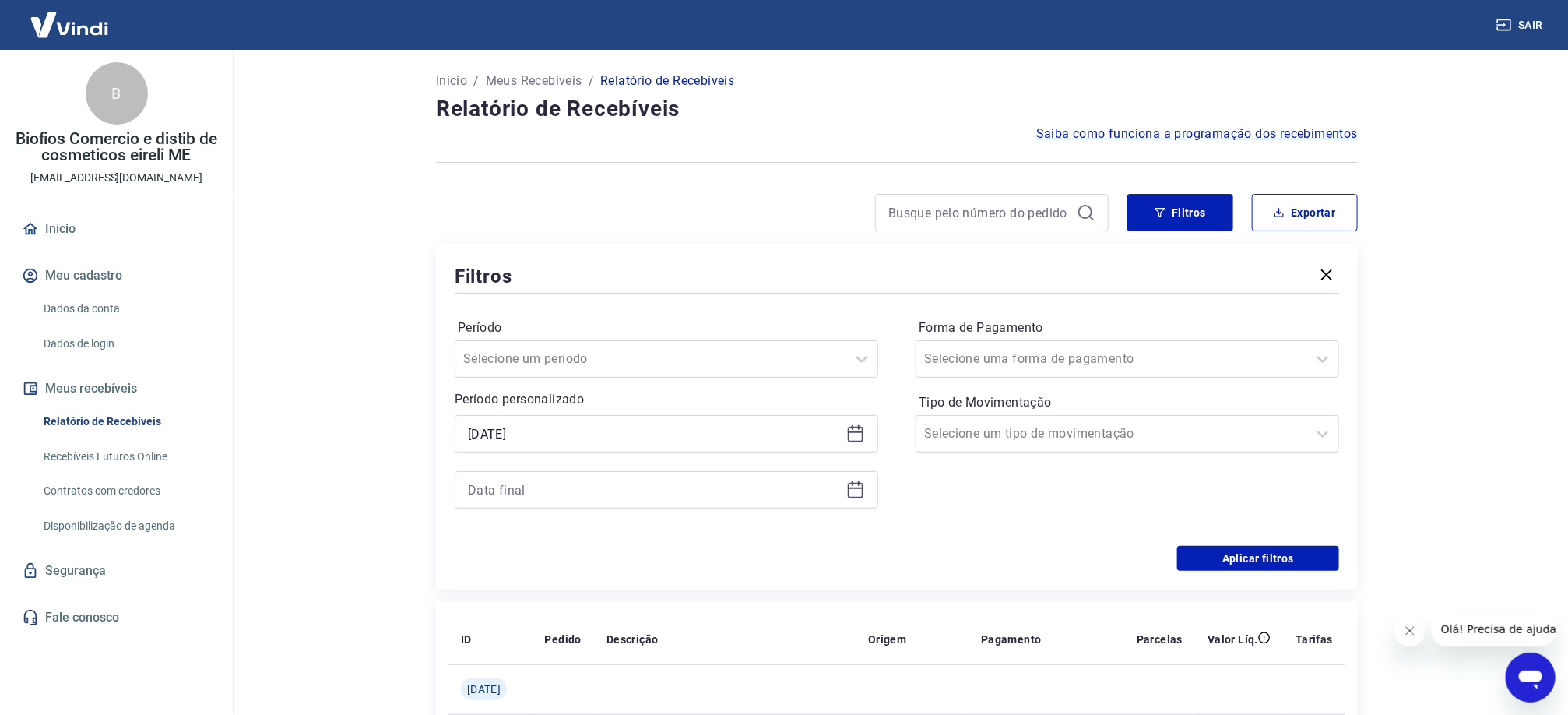
click at [853, 497] on icon at bounding box center [855, 489] width 18 height 18
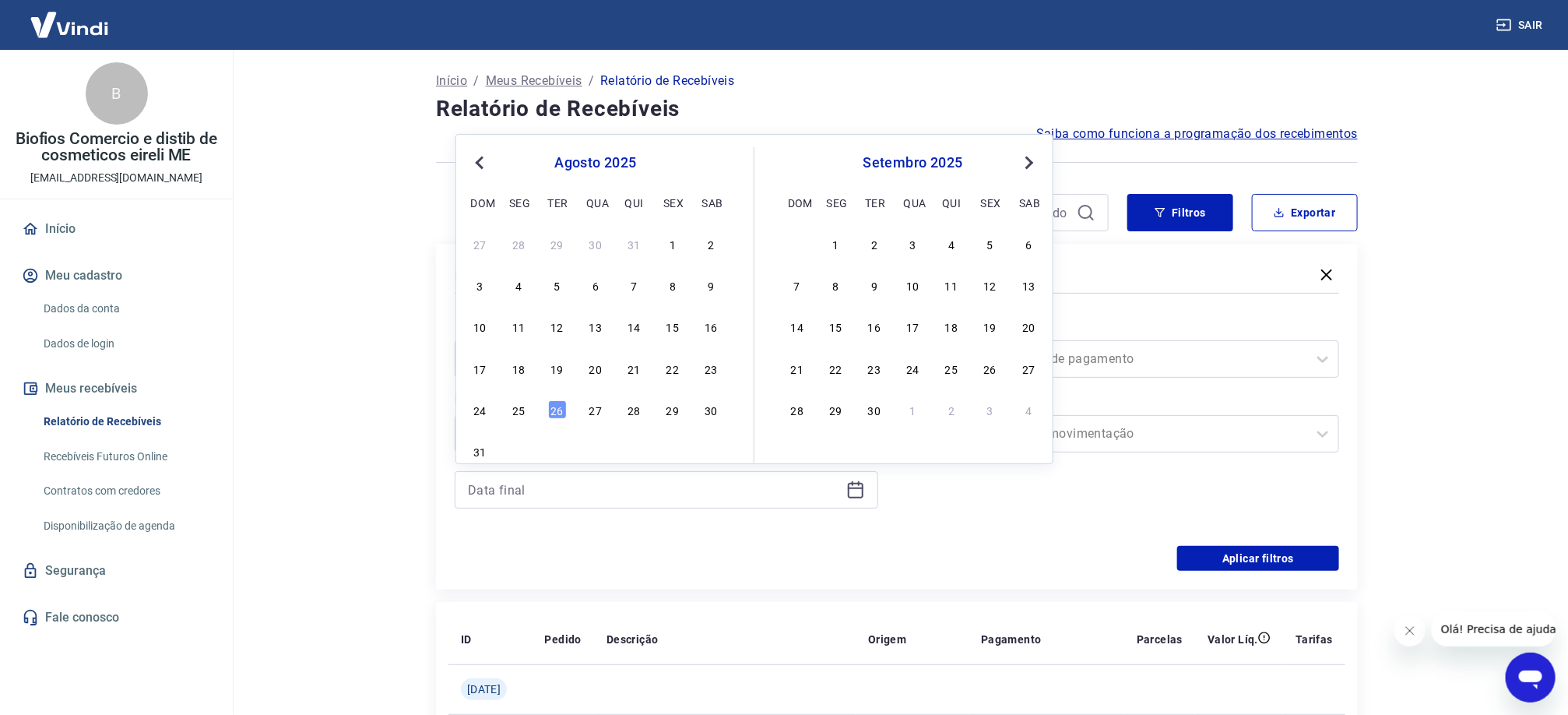
click at [481, 167] on span "Previous Month" at bounding box center [481, 162] width 0 height 18
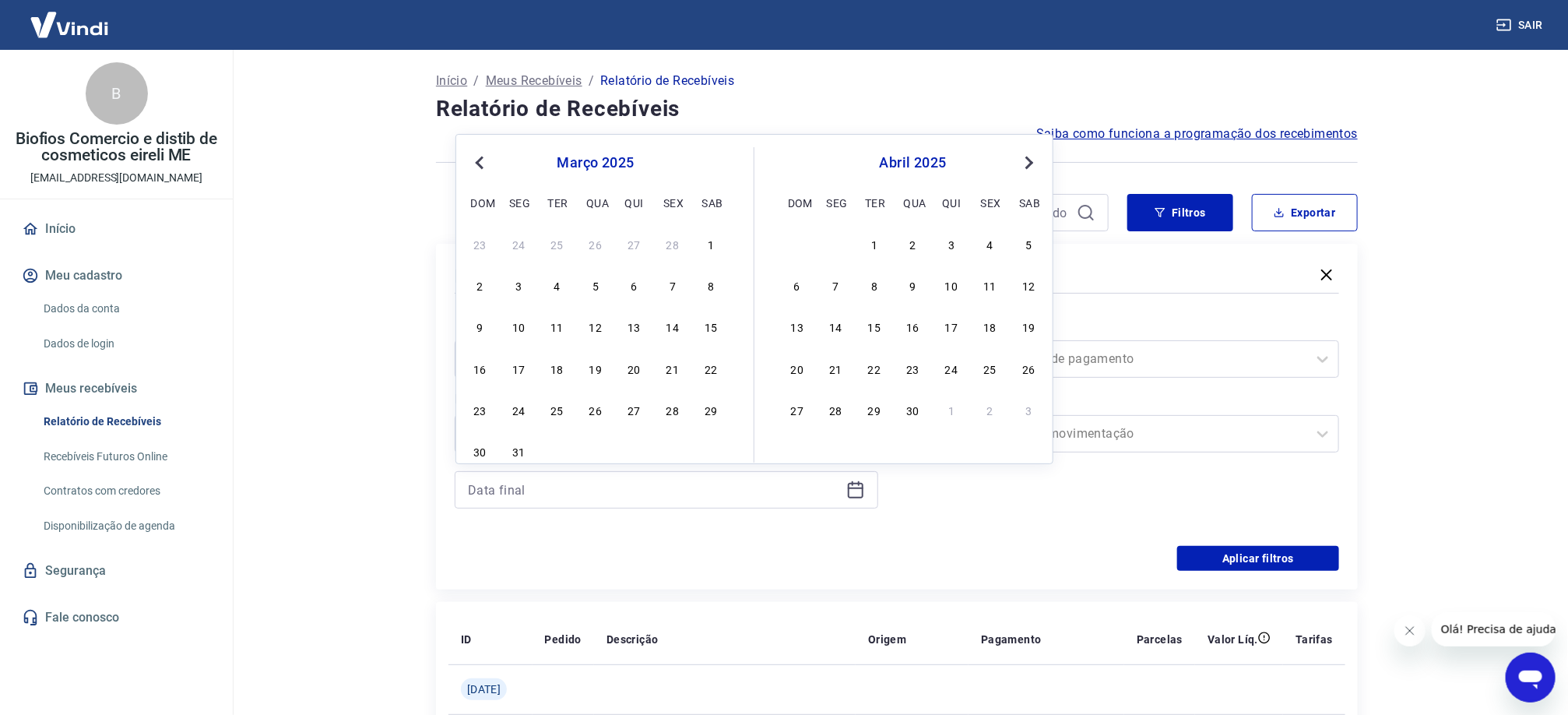
click at [481, 167] on span "Previous Month" at bounding box center [481, 162] width 0 height 18
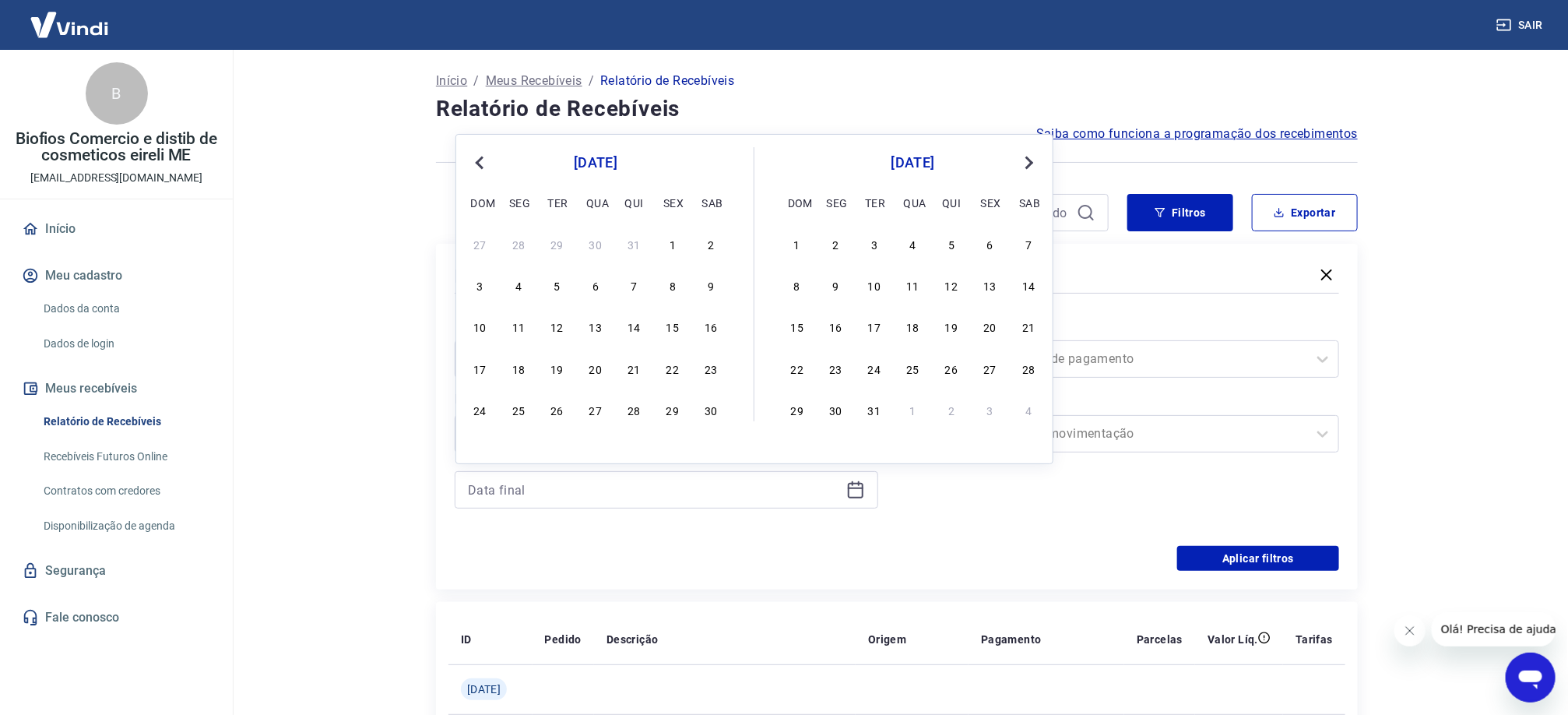
click at [481, 167] on span "Previous Month" at bounding box center [481, 162] width 0 height 18
click at [666, 322] on div "20" at bounding box center [672, 325] width 18 height 18
type input "[DATE]"
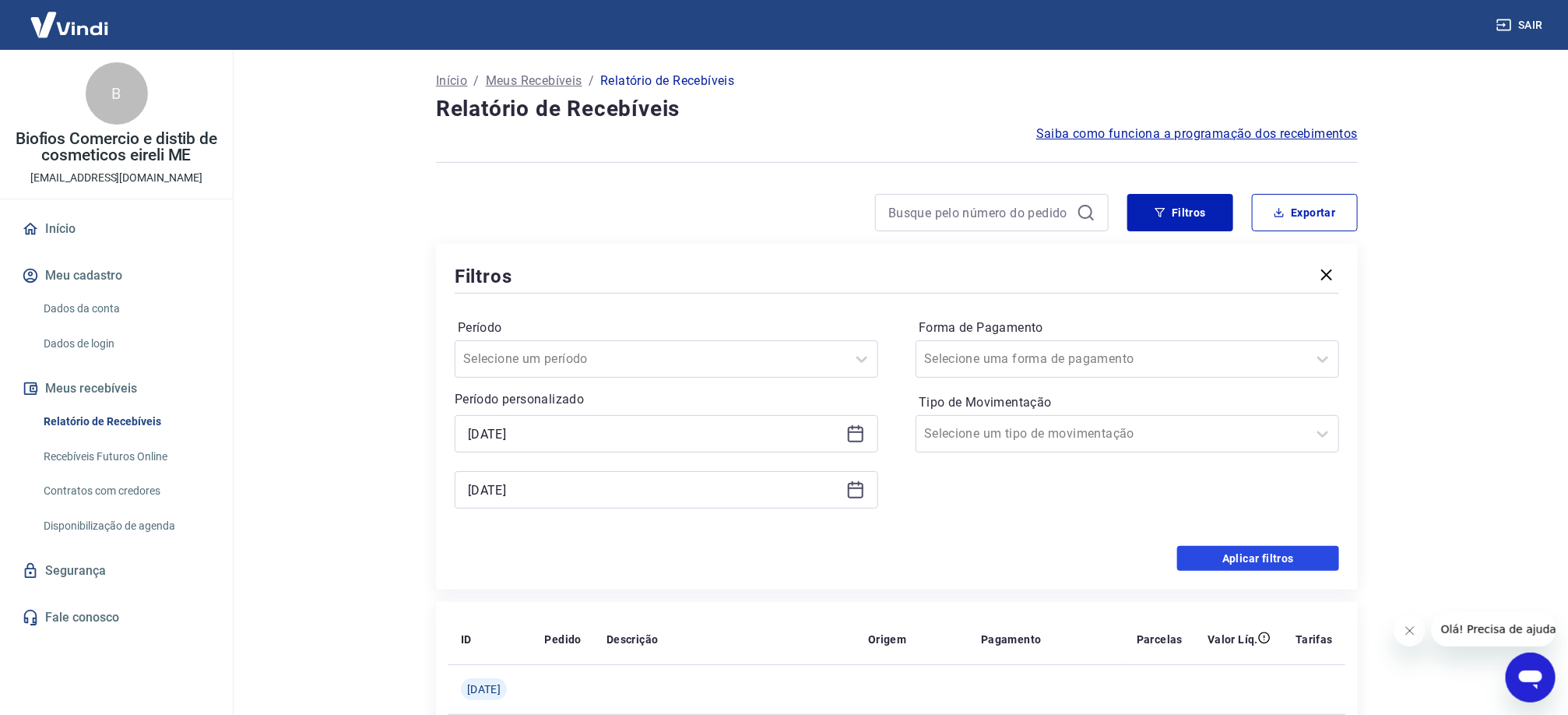
click at [1259, 561] on button "Aplicar filtros" at bounding box center [1258, 559] width 162 height 25
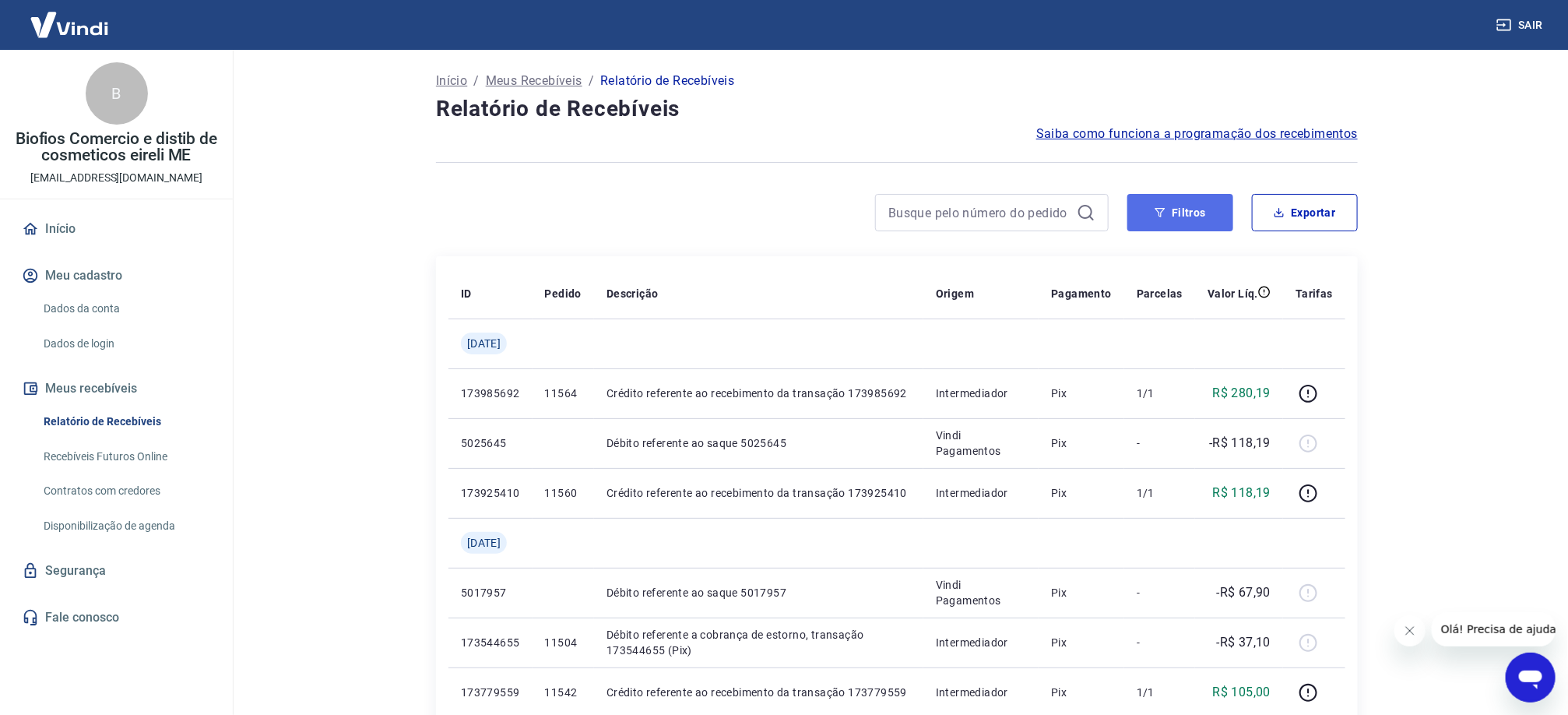
click at [1203, 211] on button "Filtros" at bounding box center [1180, 212] width 106 height 37
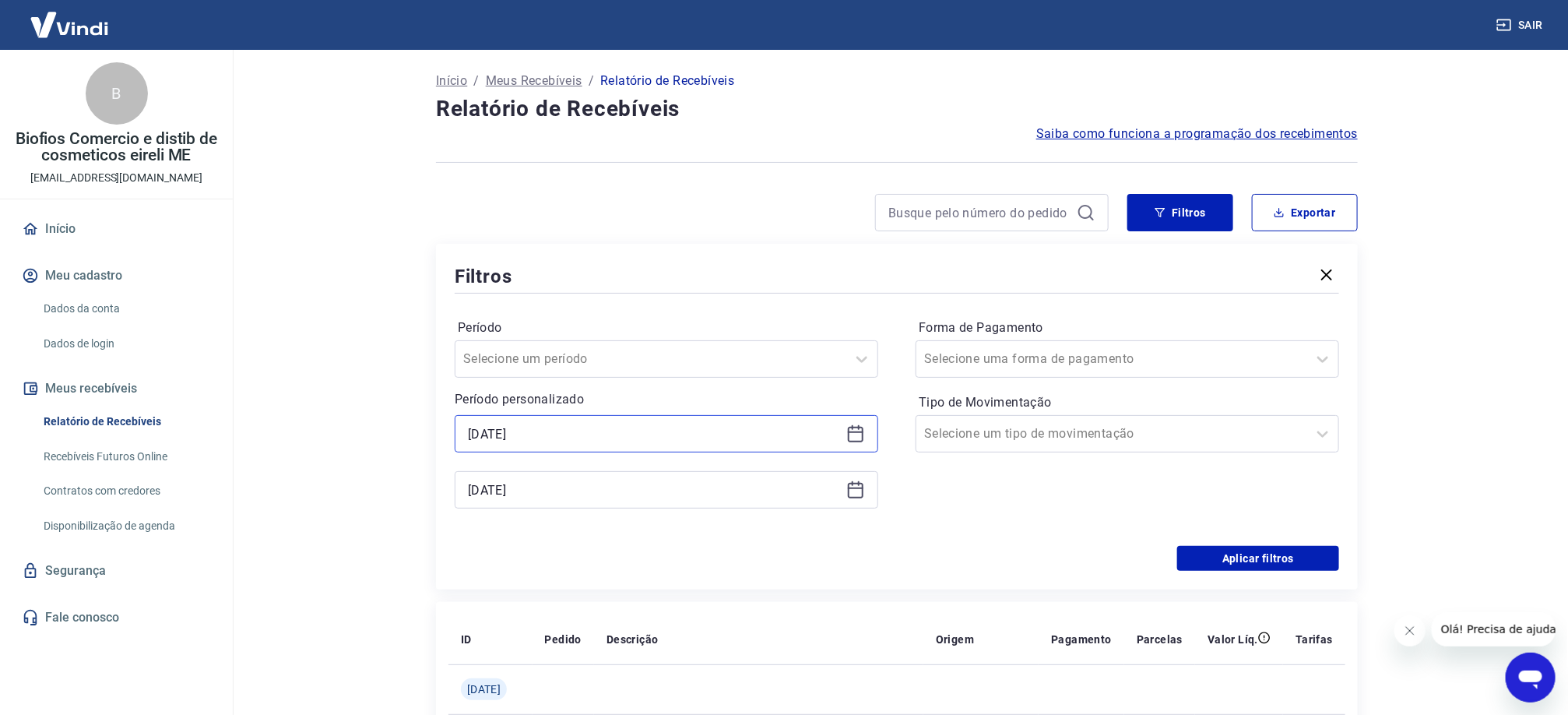
click at [593, 430] on input "[DATE]" at bounding box center [654, 434] width 372 height 23
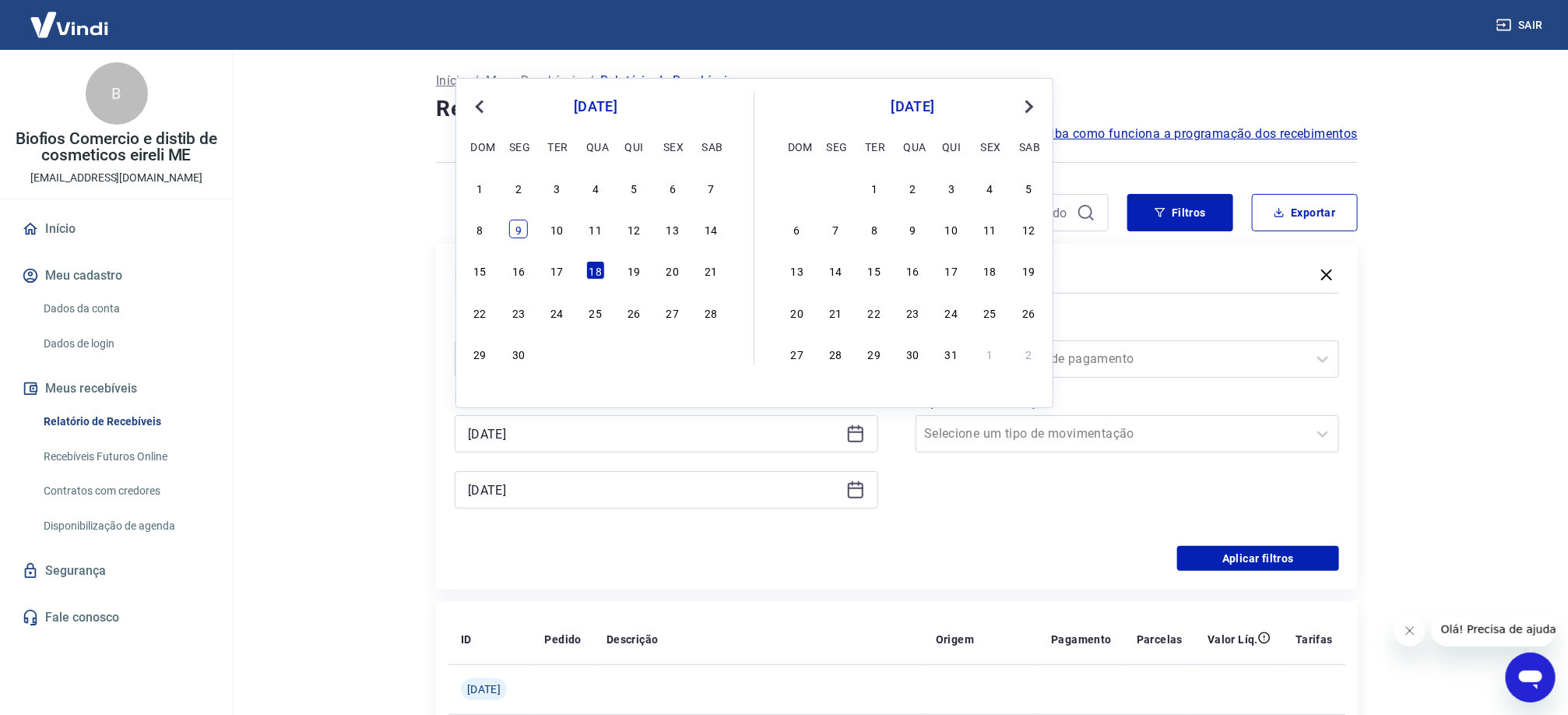
click at [512, 233] on div "9" at bounding box center [518, 228] width 18 height 18
type input "[DATE]"
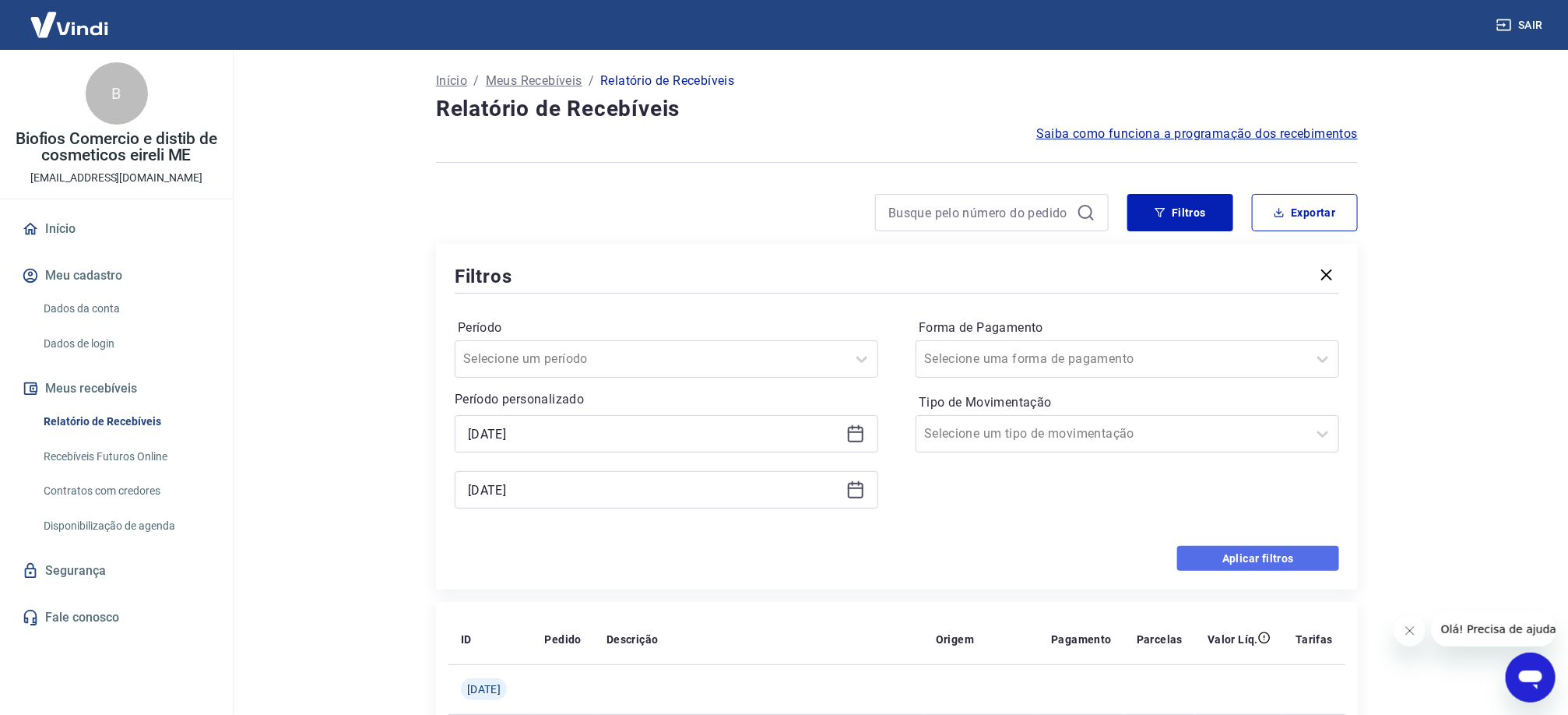
click at [1203, 563] on button "Aplicar filtros" at bounding box center [1258, 559] width 162 height 25
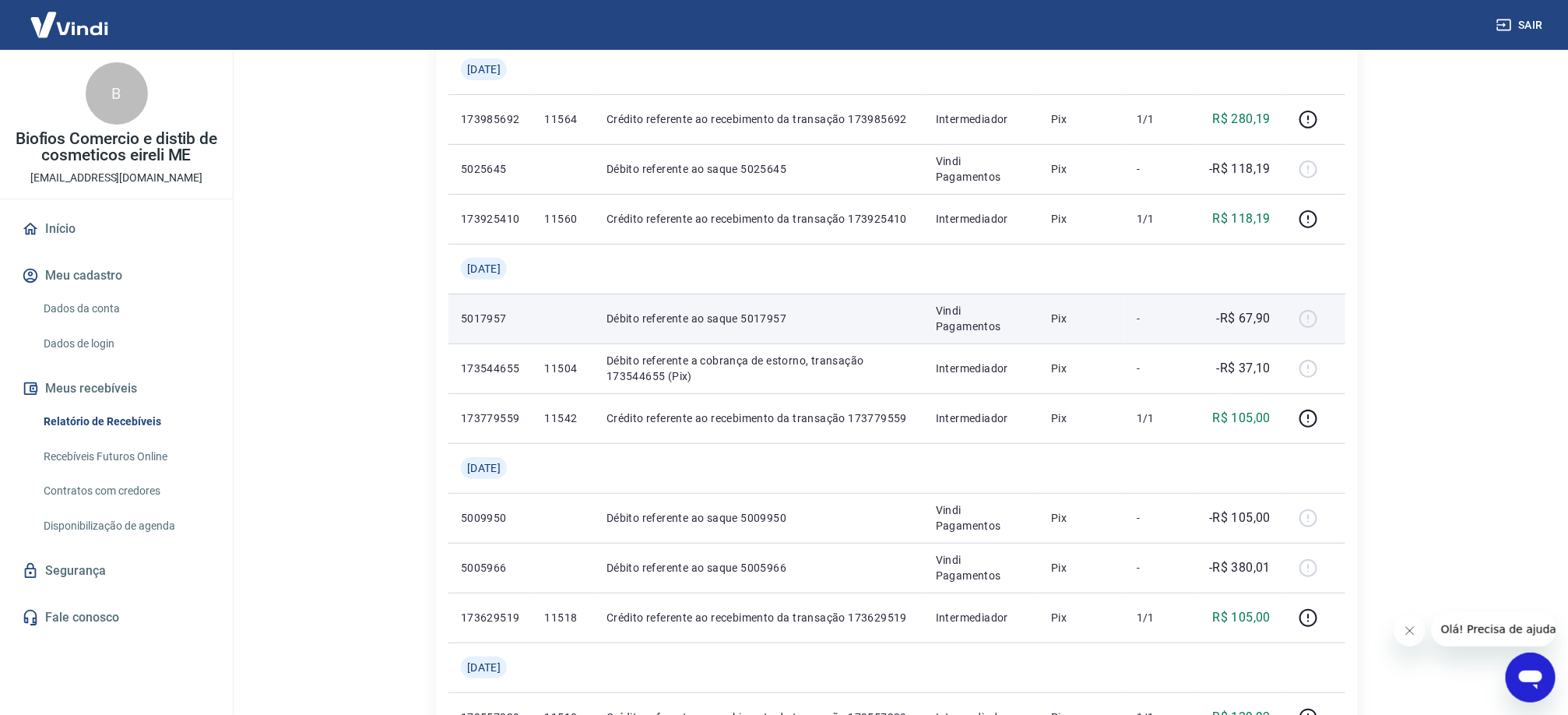
scroll to position [233, 0]
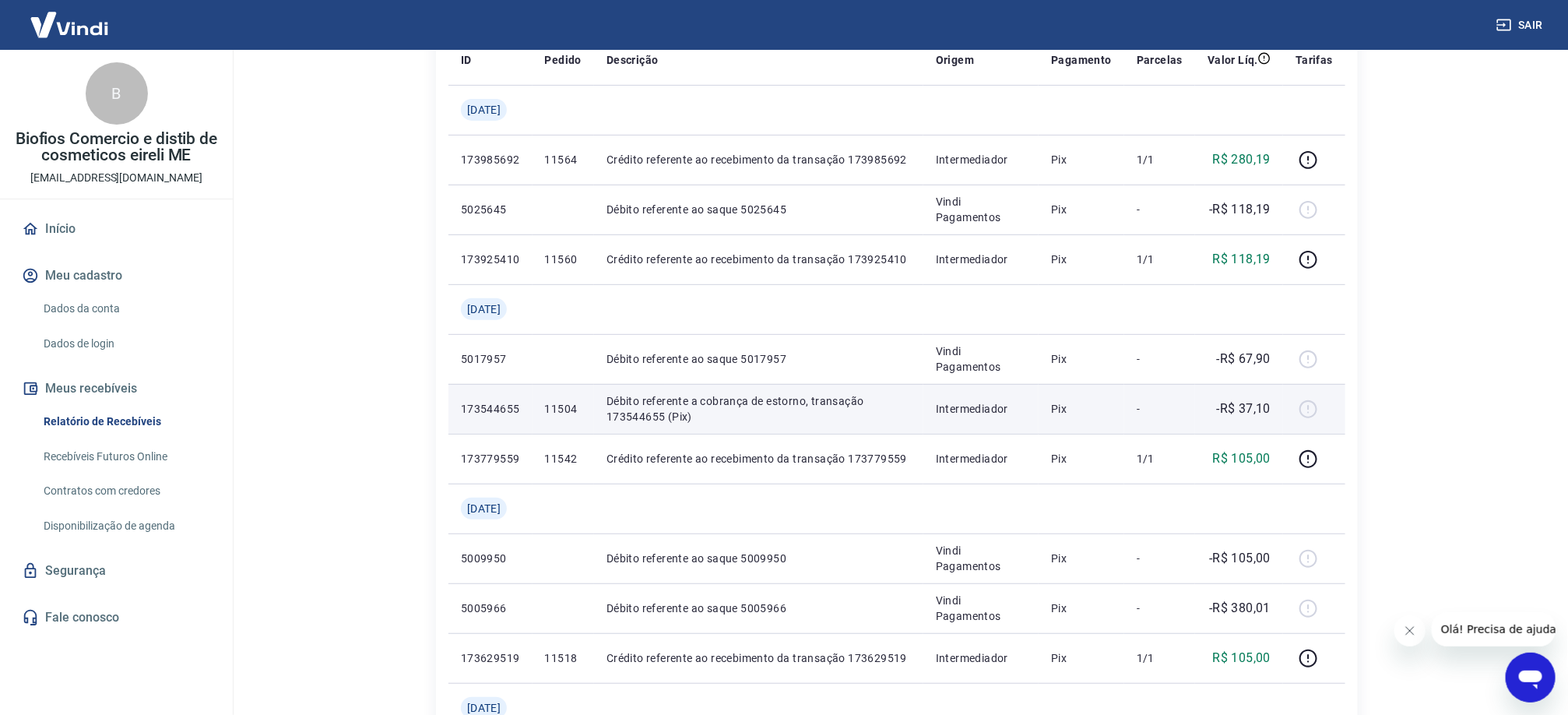
click at [615, 411] on td "Débito referente a cobrança de estorno, transação 173544655 (Pix)" at bounding box center [758, 409] width 329 height 50
drag, startPoint x: 617, startPoint y: 419, endPoint x: 673, endPoint y: 419, distance: 56.0
click at [673, 419] on p "Débito referente a cobrança de estorno, transação 173544655 (Pix)" at bounding box center [758, 409] width 304 height 31
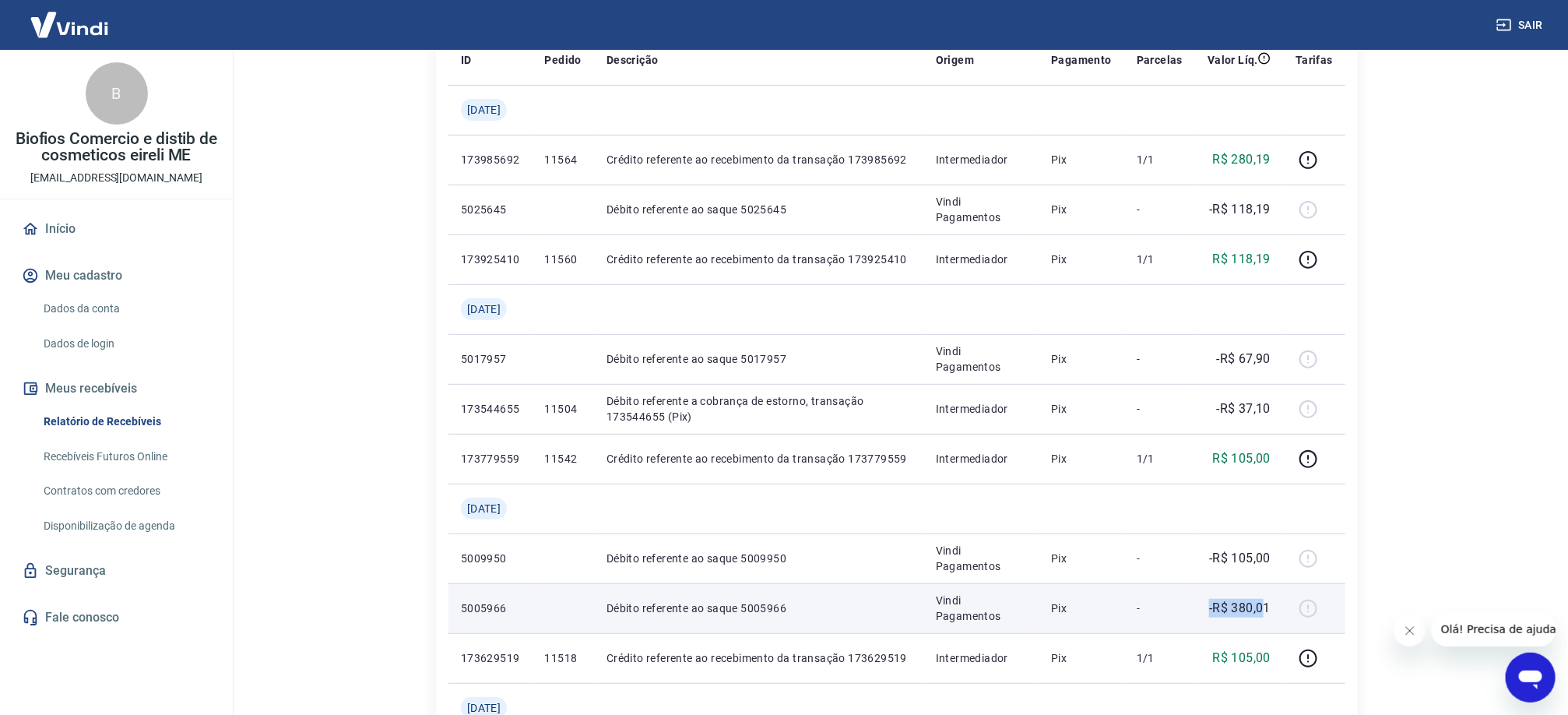
drag, startPoint x: 1187, startPoint y: 610, endPoint x: 1267, endPoint y: 610, distance: 80.0
click at [1267, 610] on tr "5005966 Débito referente ao saque 5005966 Vindi Pagamentos Pix - -R$ 380,01" at bounding box center [896, 608] width 897 height 50
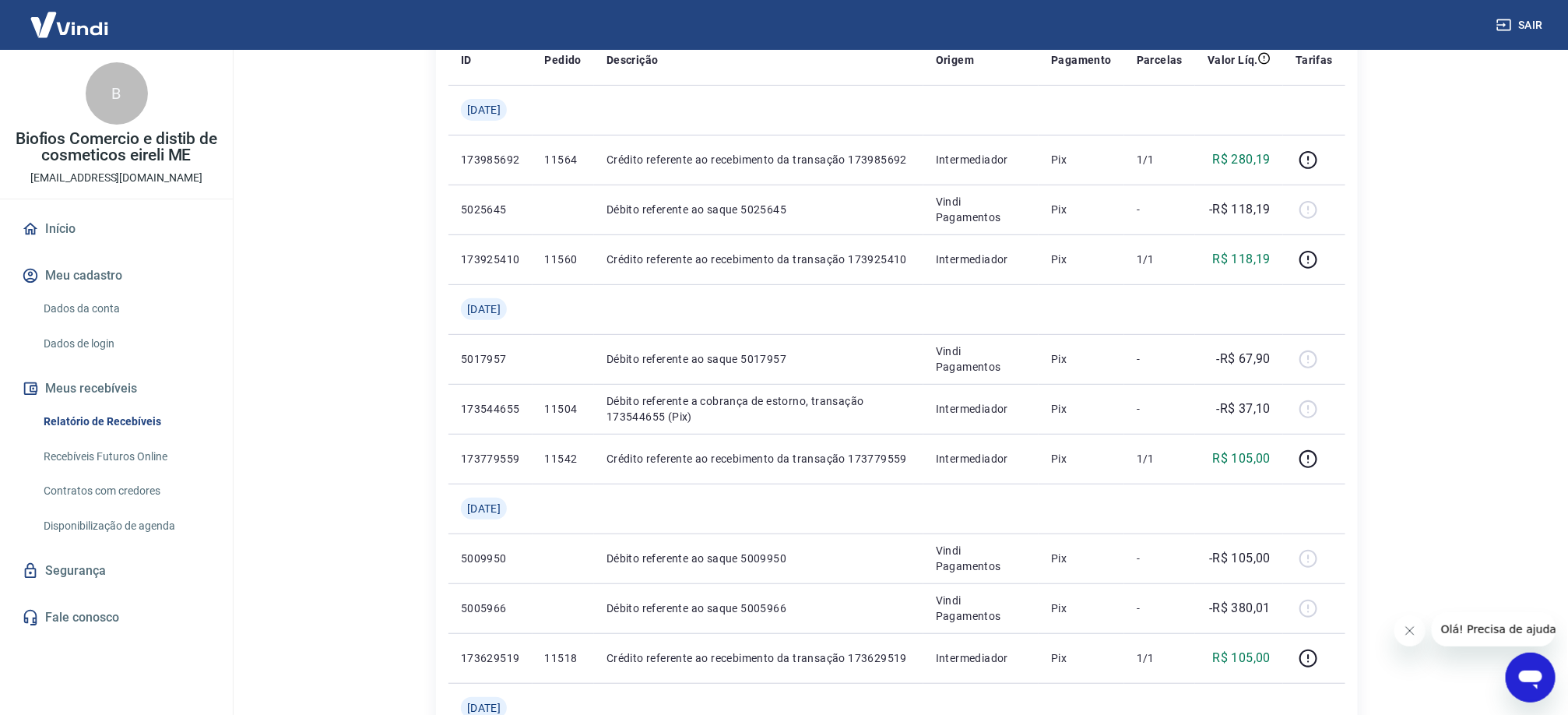
click at [1484, 366] on main "Início / Meus Recebíveis / Relatório de Recebíveis Relatório de Recebíveis Saib…" at bounding box center [896, 149] width 1342 height 665
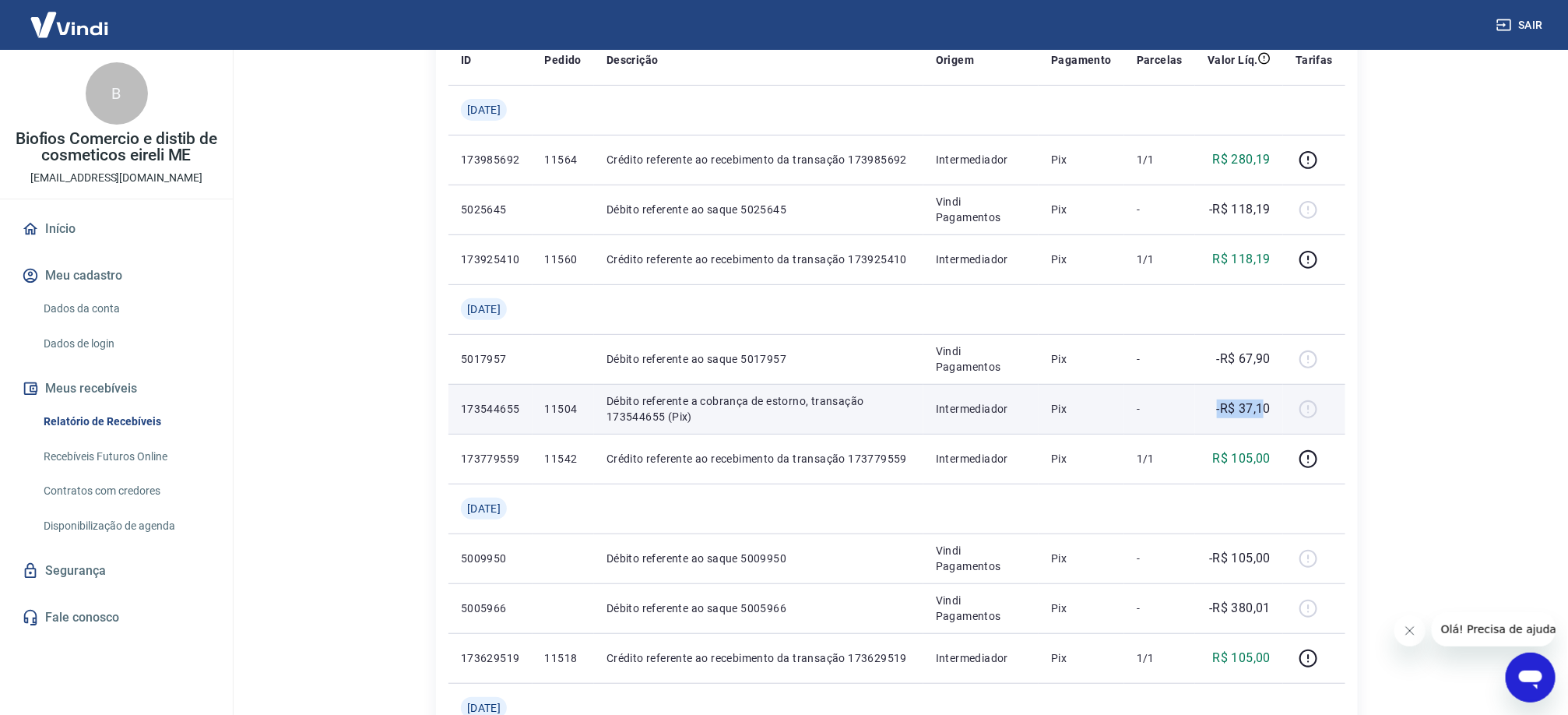
drag, startPoint x: 1212, startPoint y: 412, endPoint x: 1265, endPoint y: 411, distance: 53.0
click at [1265, 411] on div "-R$ 37,10" at bounding box center [1239, 408] width 63 height 18
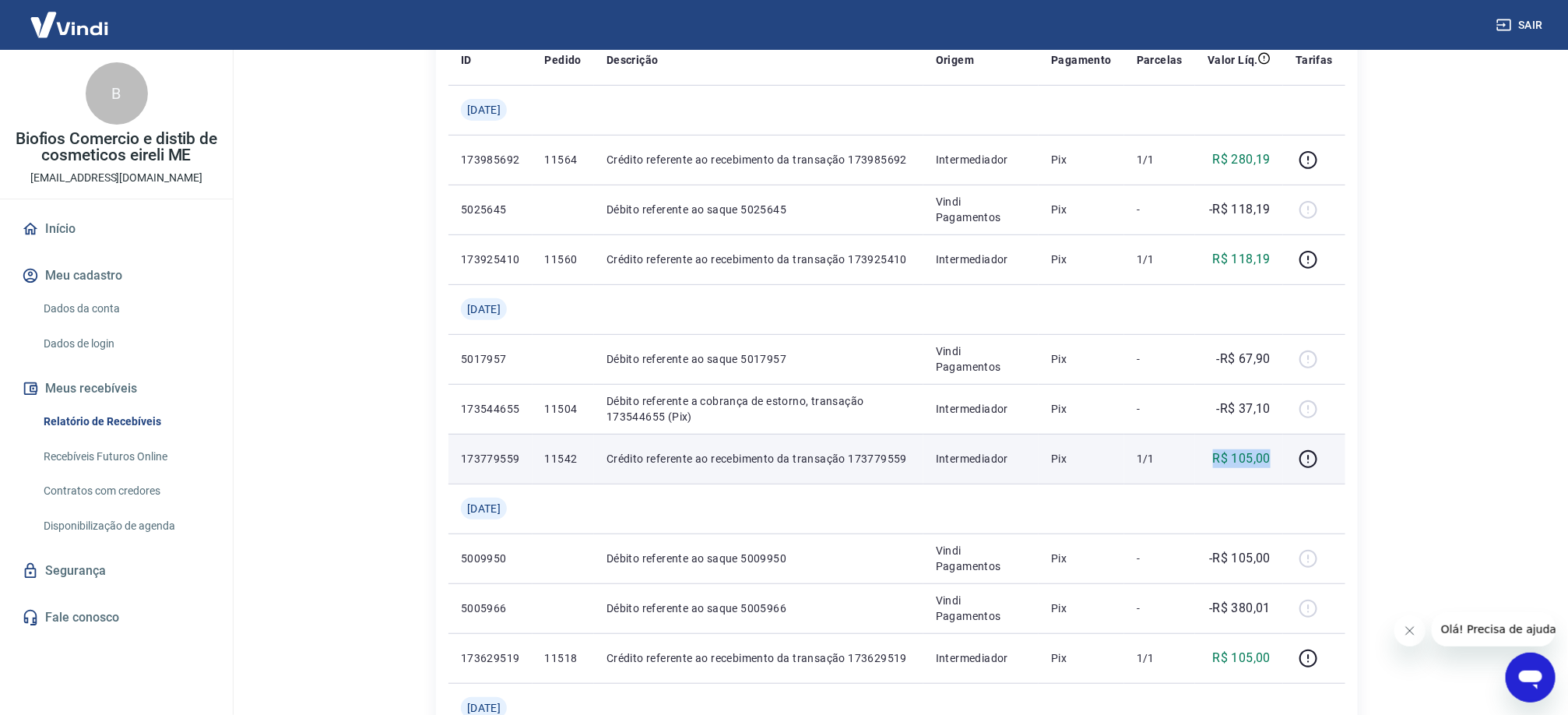
drag, startPoint x: 1265, startPoint y: 411, endPoint x: 1276, endPoint y: 461, distance: 51.2
click at [1276, 461] on td "R$ 105,00" at bounding box center [1240, 459] width 88 height 50
drag, startPoint x: 1276, startPoint y: 461, endPoint x: 1187, endPoint y: 449, distance: 89.8
click at [1220, 404] on p "-R$ 37,10" at bounding box center [1244, 408] width 55 height 18
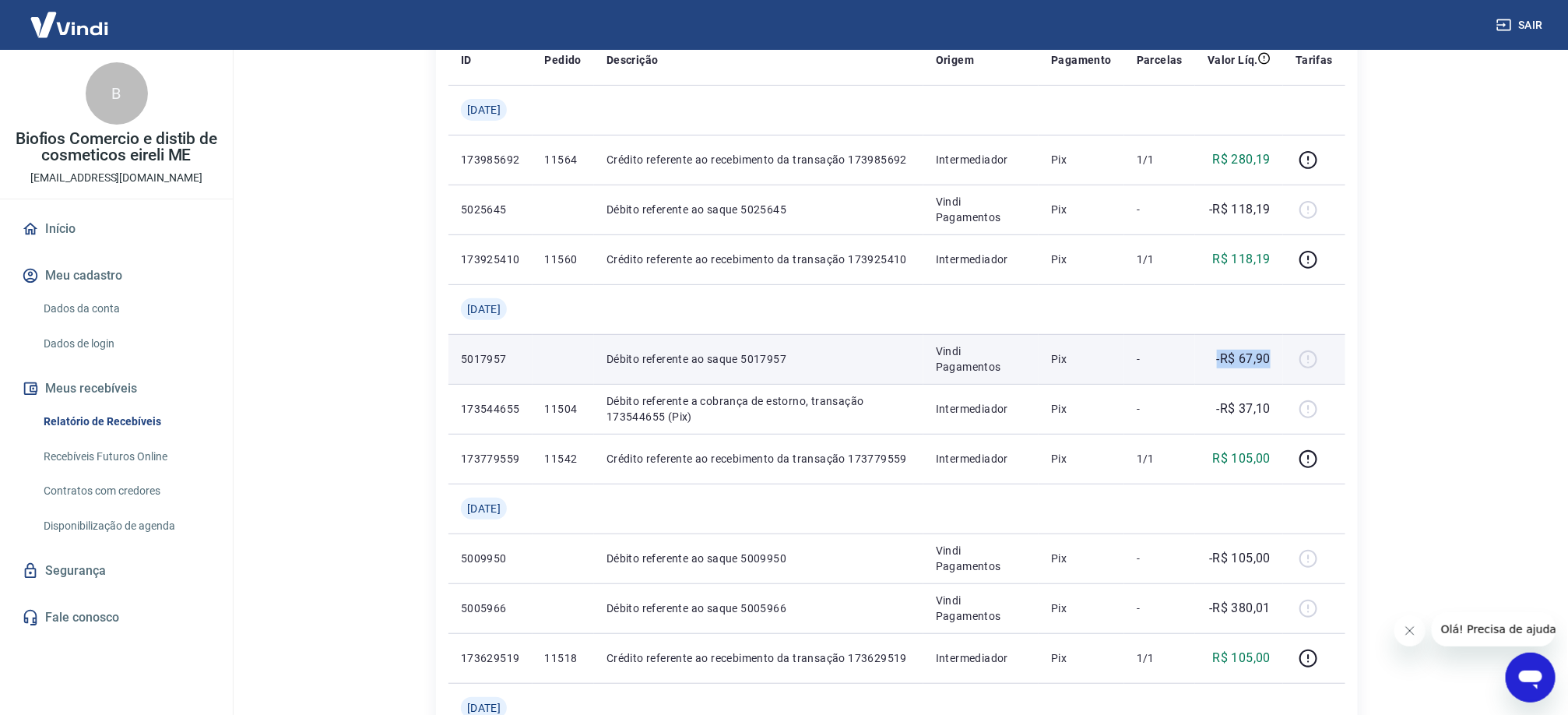
drag, startPoint x: 1211, startPoint y: 361, endPoint x: 1273, endPoint y: 369, distance: 62.5
click at [1273, 369] on td "-R$ 67,90" at bounding box center [1240, 359] width 88 height 50
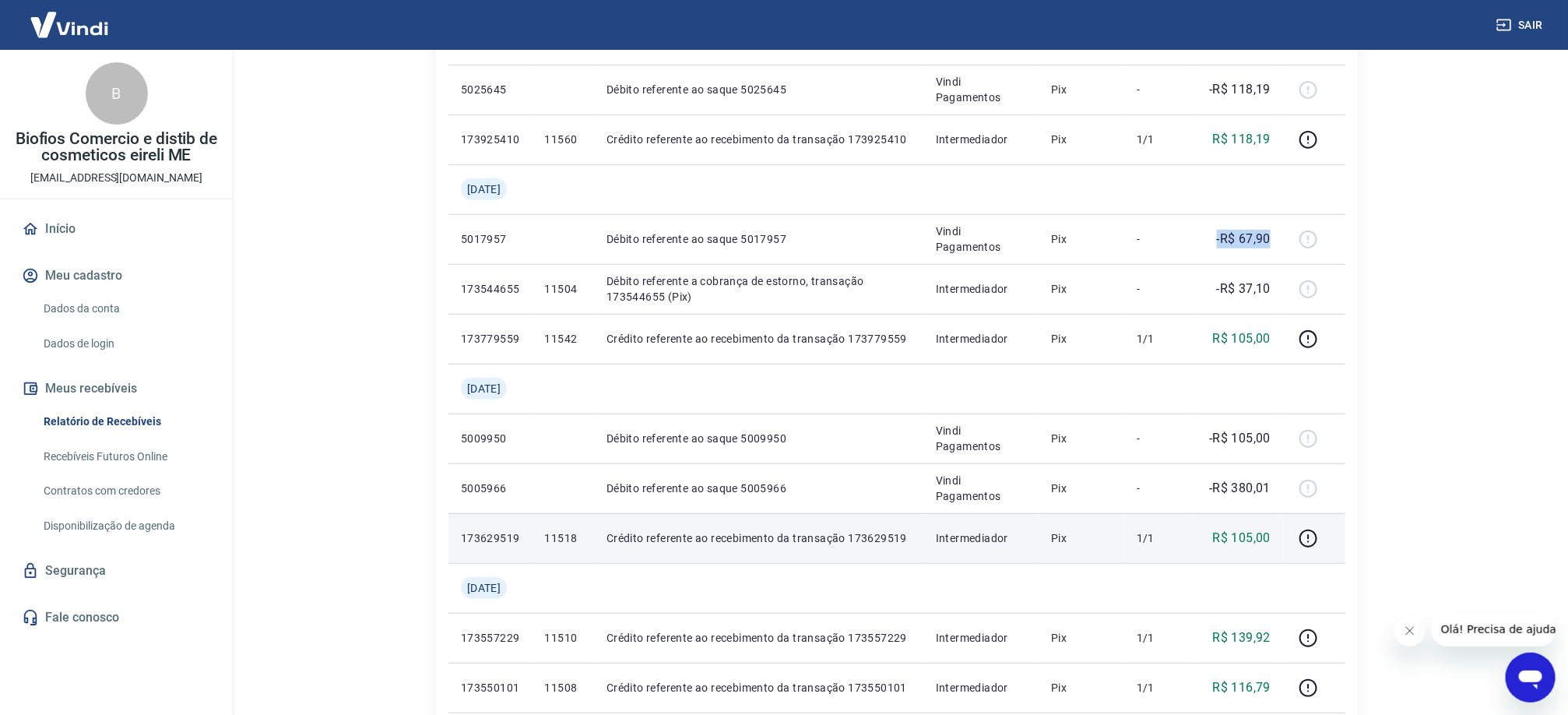
scroll to position [467, 0]
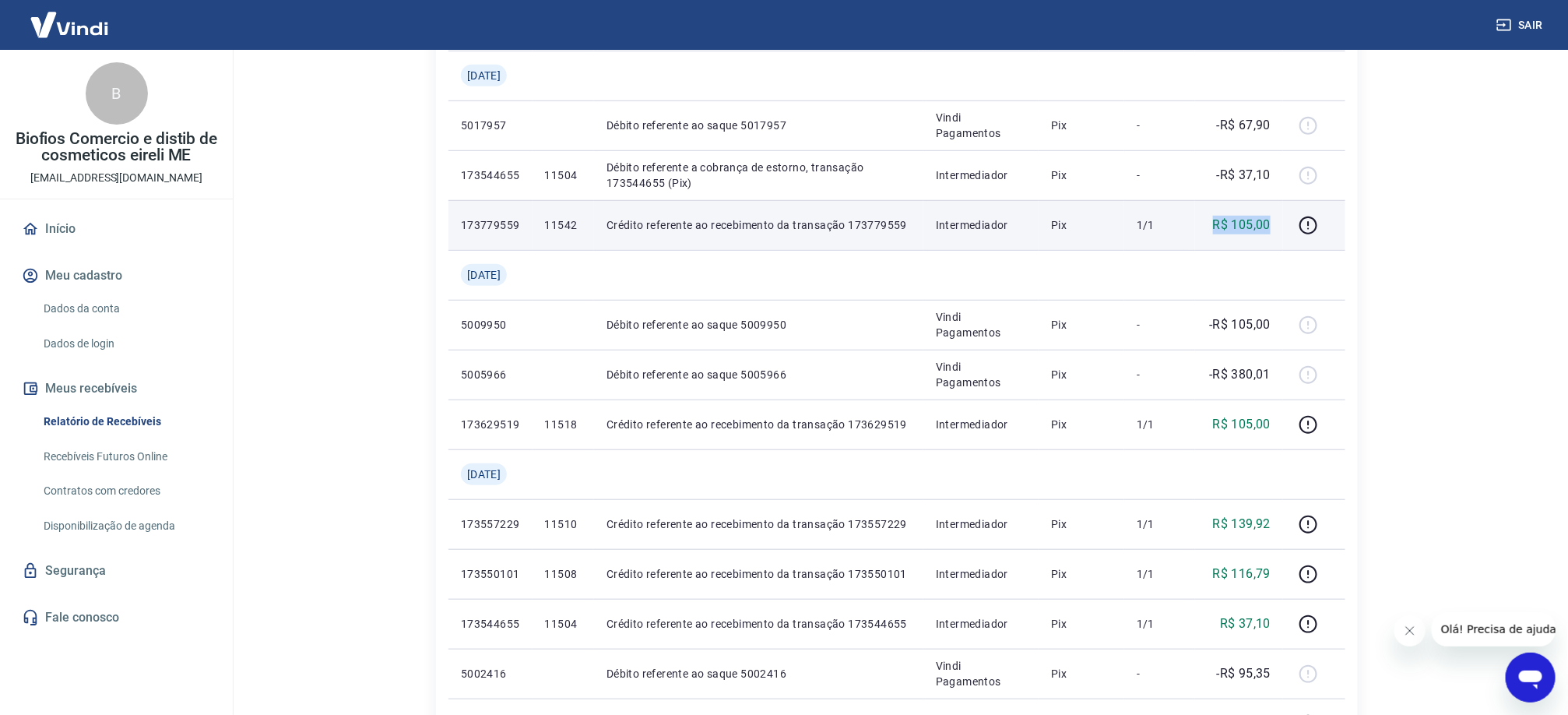
drag, startPoint x: 1210, startPoint y: 225, endPoint x: 1273, endPoint y: 225, distance: 63.0
click at [1273, 225] on td "R$ 105,00" at bounding box center [1240, 226] width 88 height 50
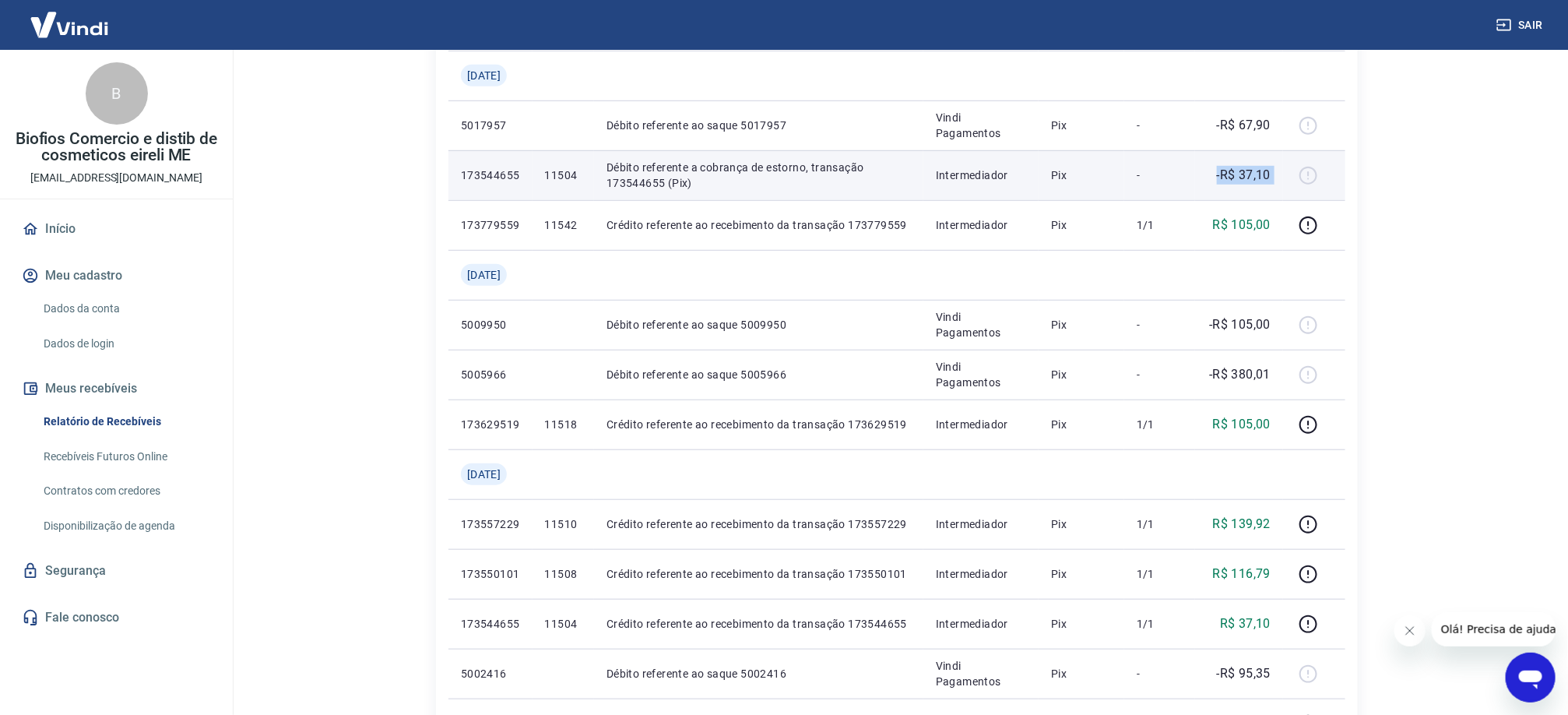
drag, startPoint x: 1273, startPoint y: 225, endPoint x: 1285, endPoint y: 174, distance: 52.4
click at [1285, 174] on tr "173544655 11504 Débito referente a cobrança de estorno, transação 173544655 (Pi…" at bounding box center [896, 176] width 897 height 50
